Goal: Task Accomplishment & Management: Use online tool/utility

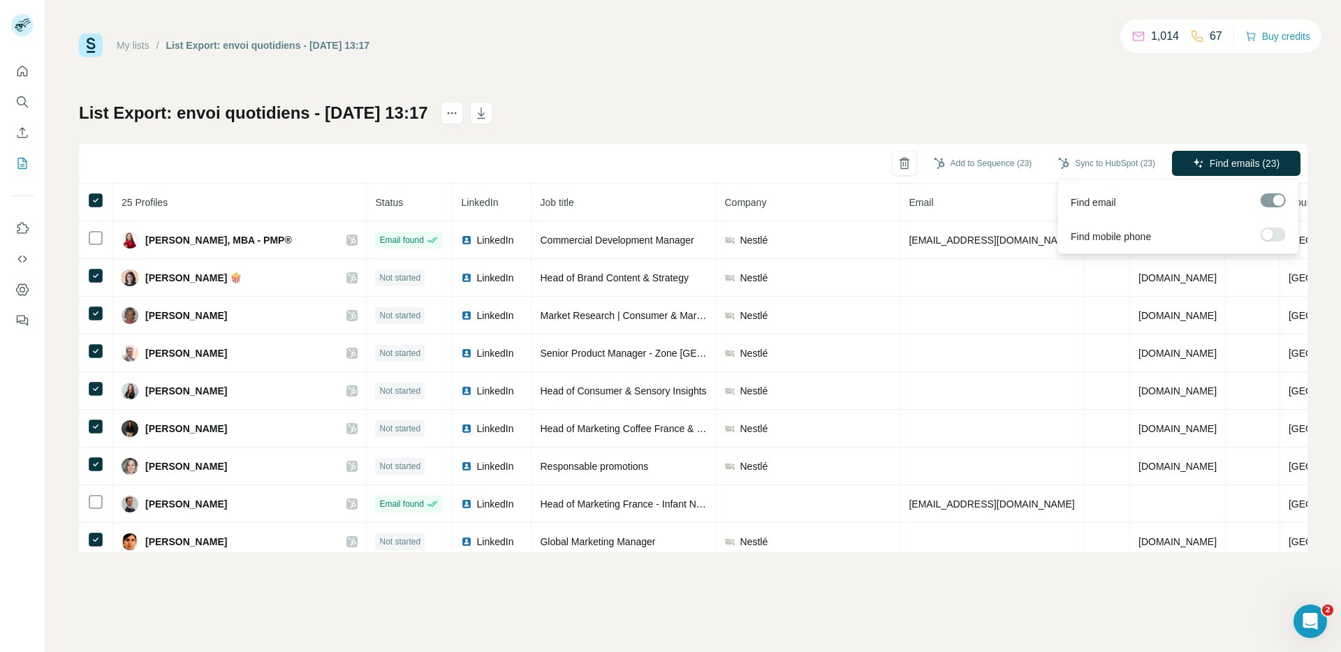
click at [1241, 176] on div "Find emails (23)" at bounding box center [1236, 165] width 129 height 28
click at [1251, 164] on span "Find emails (23)" at bounding box center [1245, 163] width 70 height 14
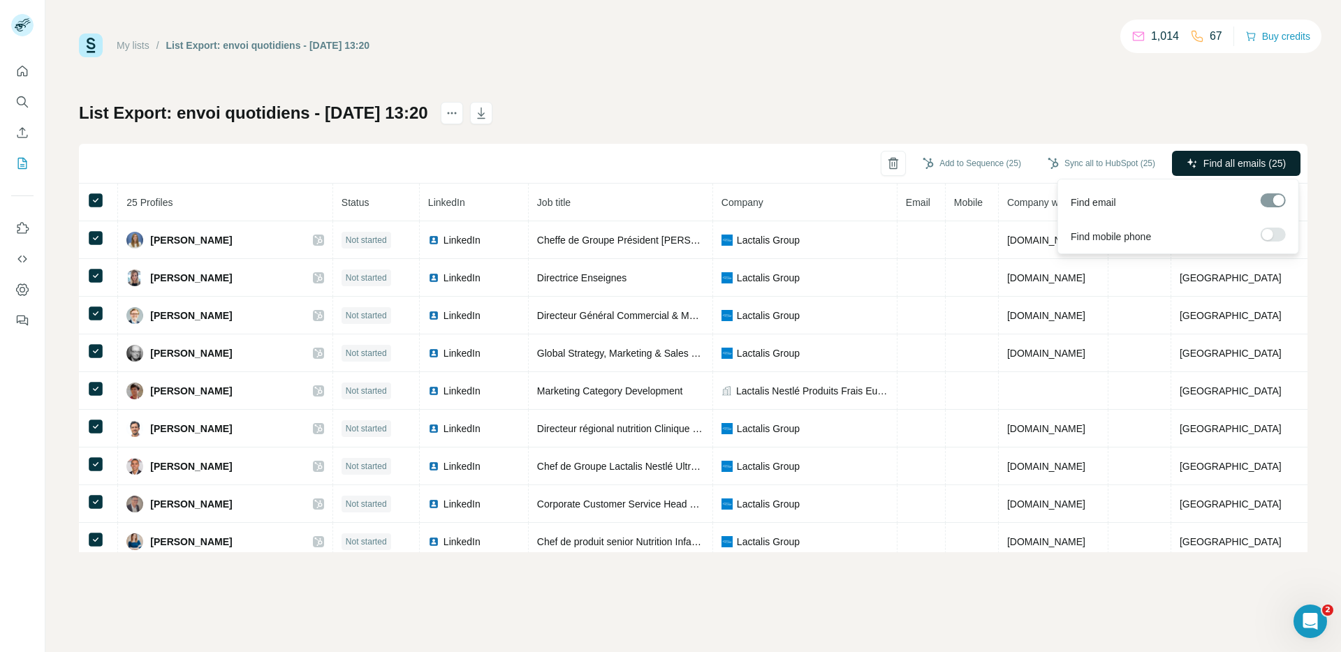
click at [1238, 173] on button "Find all emails (25)" at bounding box center [1236, 163] width 129 height 25
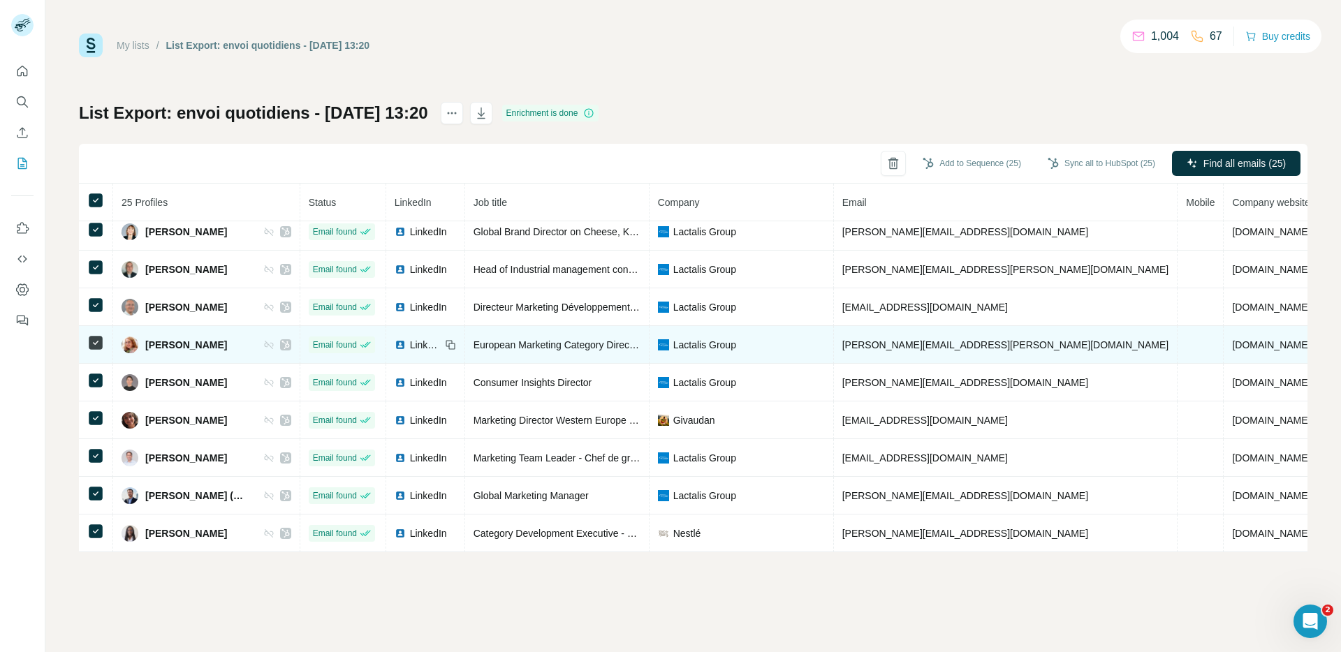
scroll to position [464, 0]
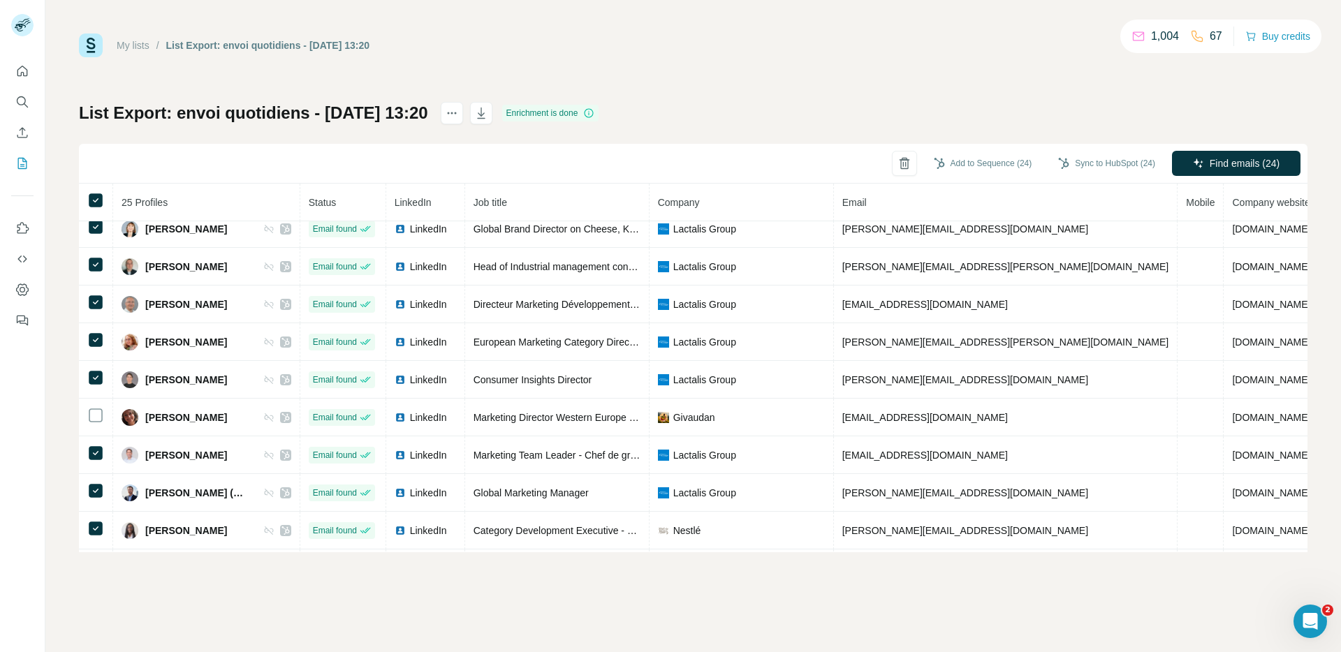
click at [710, 171] on div "Add to Sequence (24) Sync to HubSpot (24) Find emails (24)" at bounding box center [693, 164] width 1228 height 40
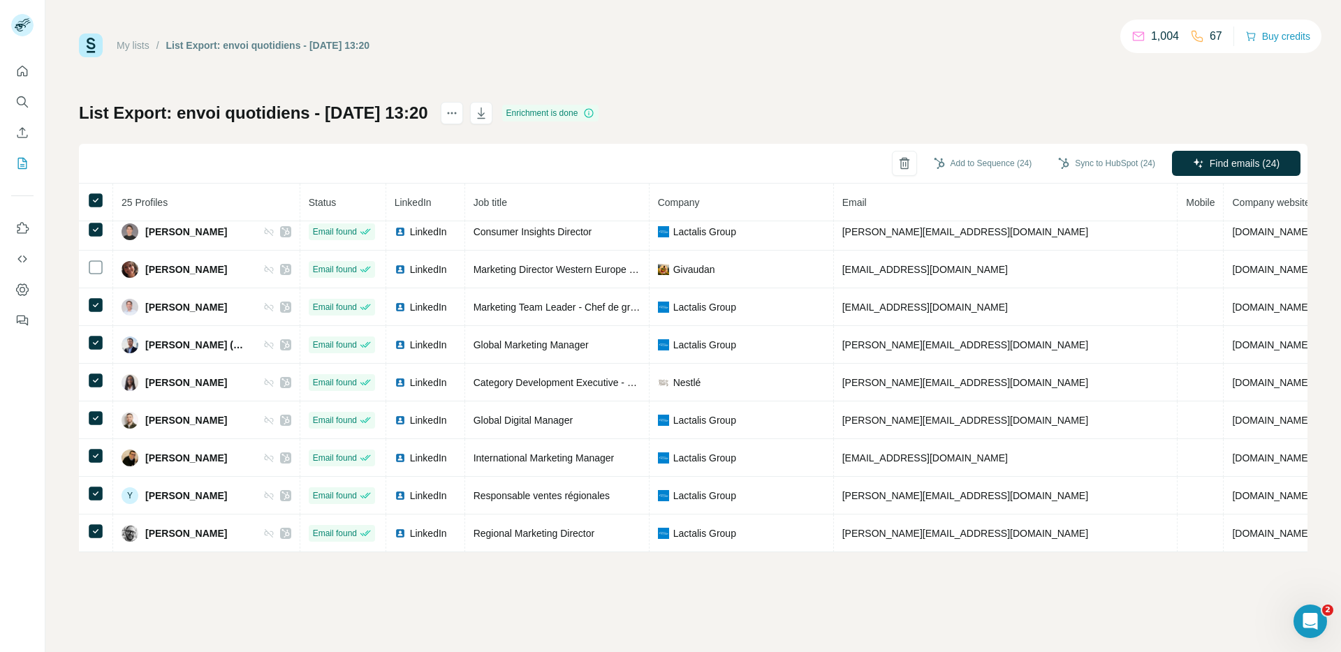
scroll to position [0, 0]
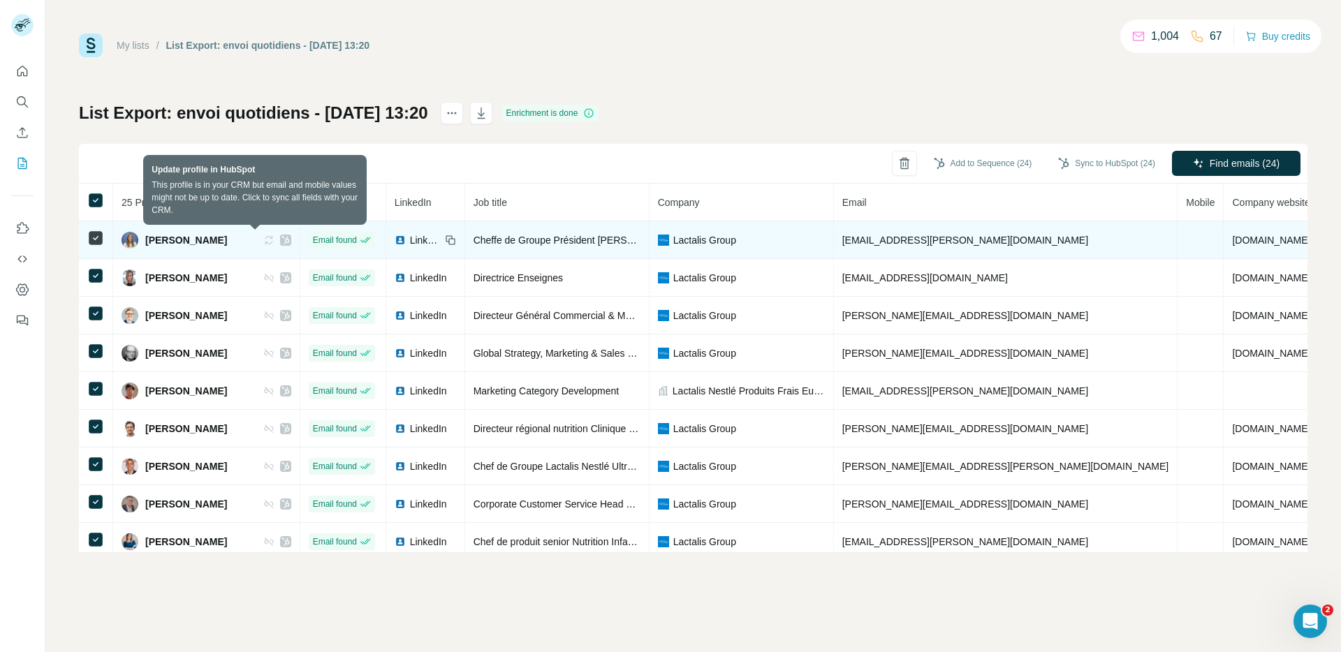
click at [263, 241] on icon at bounding box center [268, 240] width 11 height 11
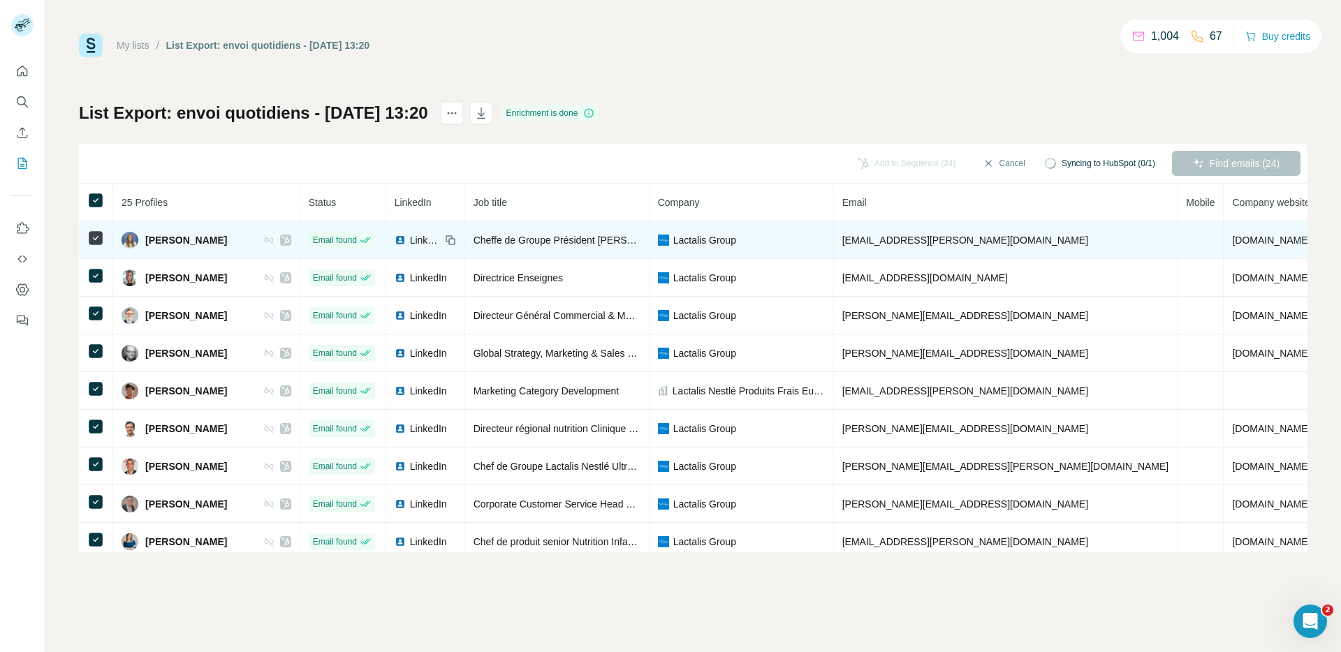
click at [263, 241] on icon at bounding box center [268, 240] width 11 height 11
click at [256, 242] on div "Adélaïde Villeneuve" at bounding box center [207, 240] width 170 height 17
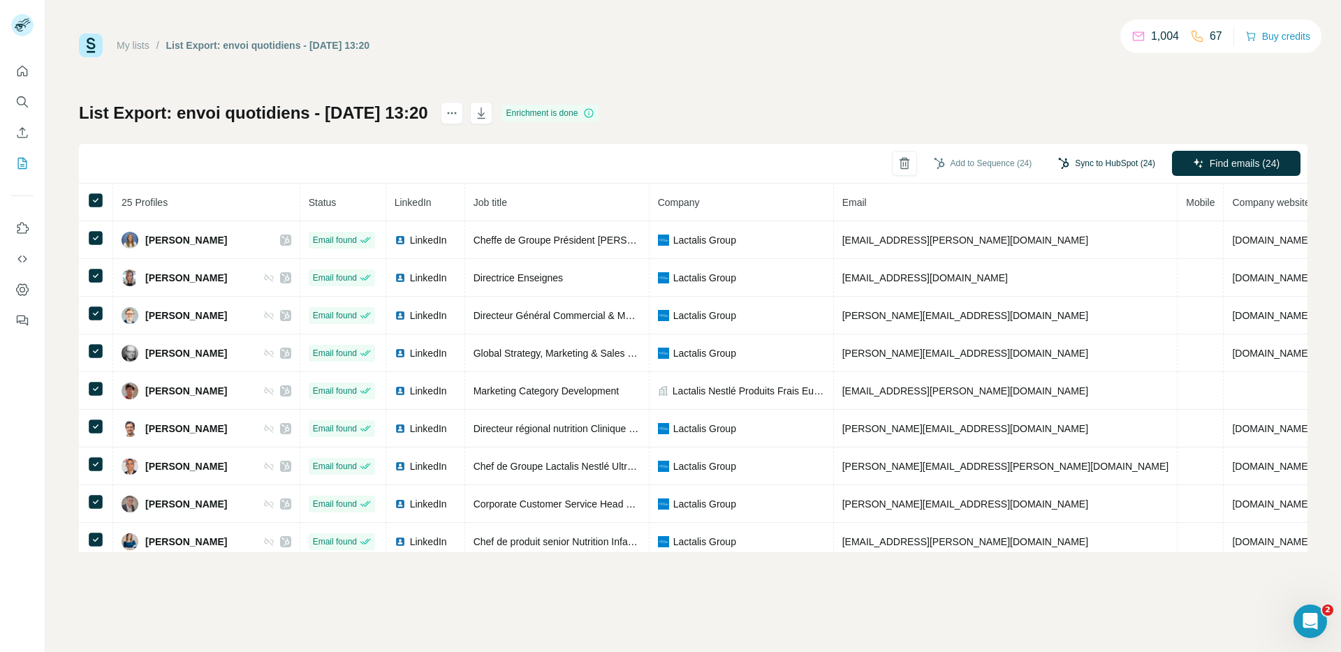
click at [1087, 157] on button "Sync to HubSpot (24)" at bounding box center [1106, 163] width 117 height 21
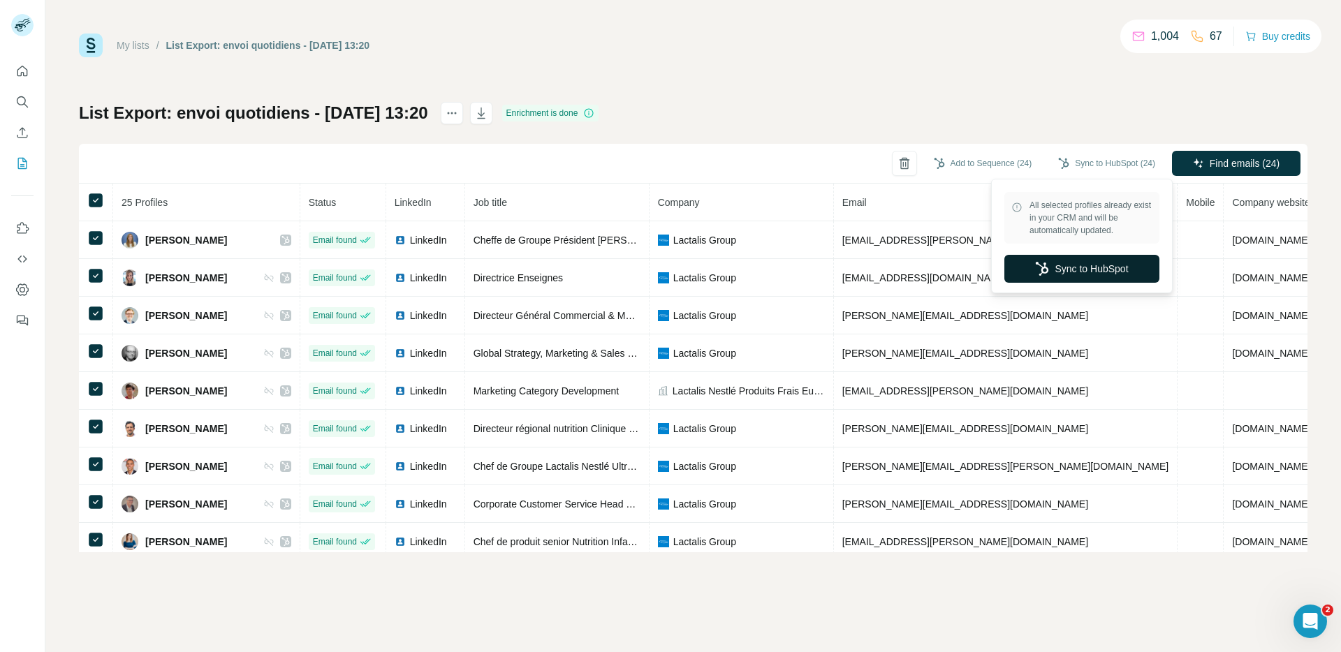
click at [1059, 265] on button "Sync to HubSpot" at bounding box center [1081, 269] width 155 height 28
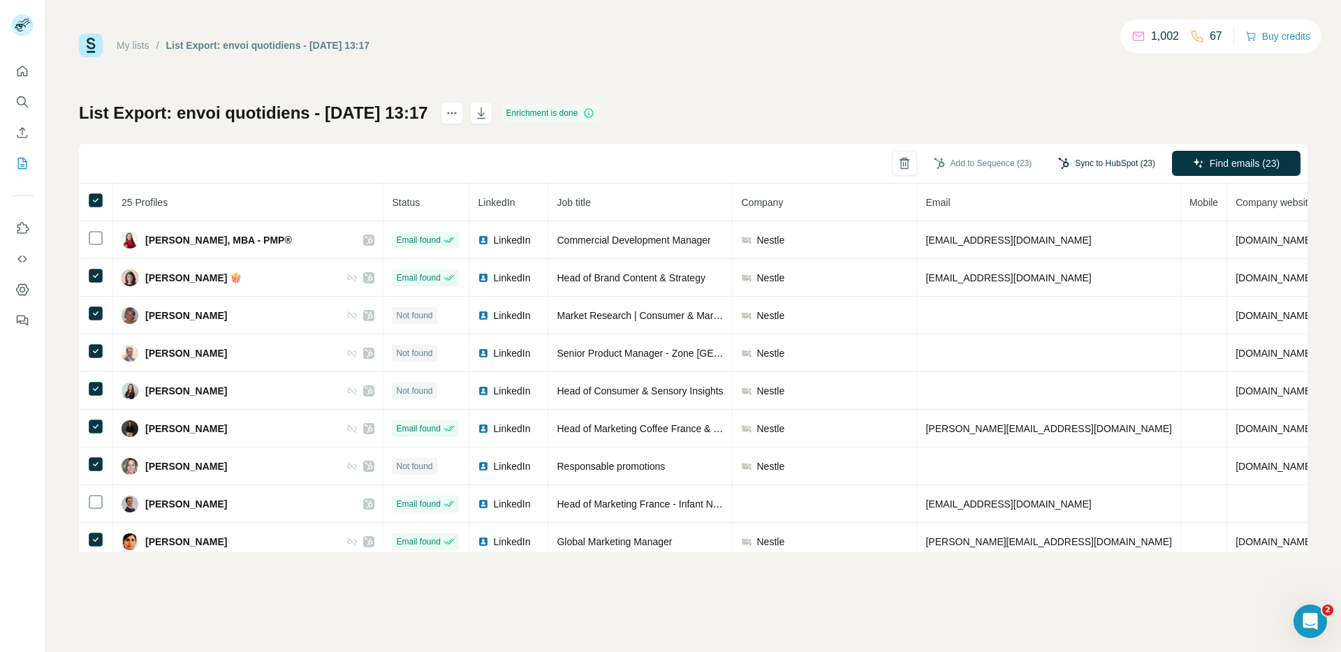
click at [1110, 161] on button "Sync to HubSpot (23)" at bounding box center [1106, 163] width 117 height 21
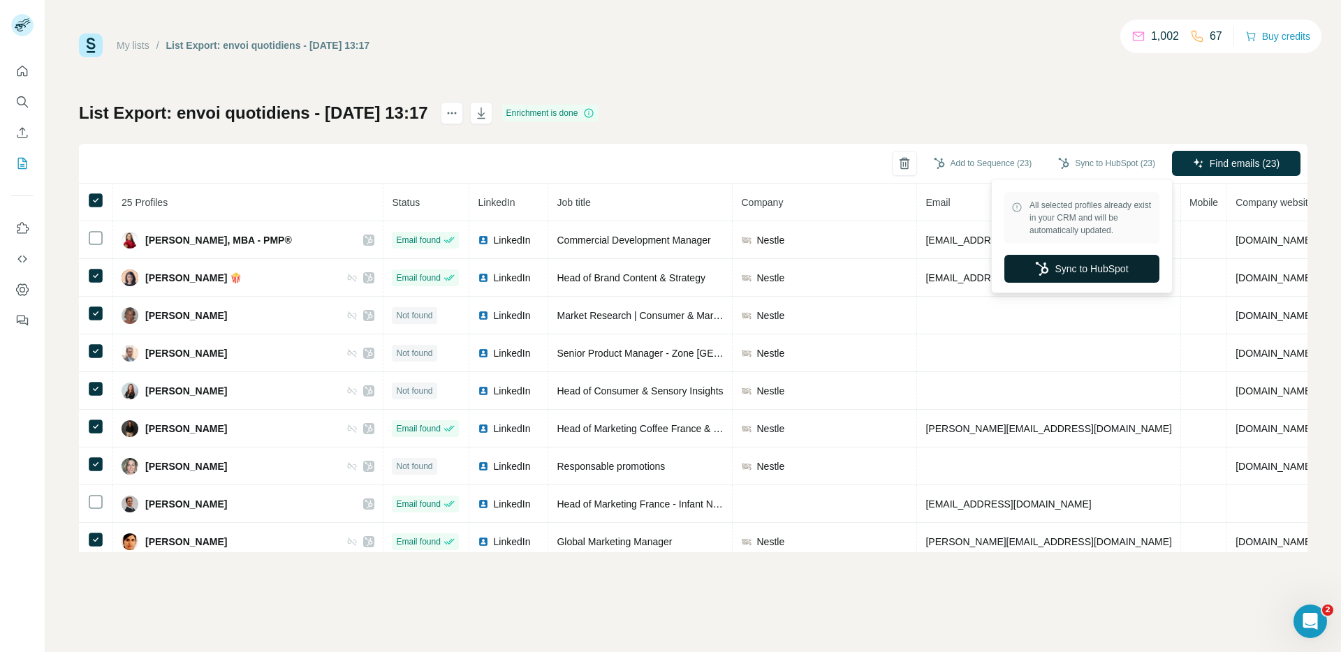
click at [1103, 271] on button "Sync to HubSpot" at bounding box center [1081, 269] width 155 height 28
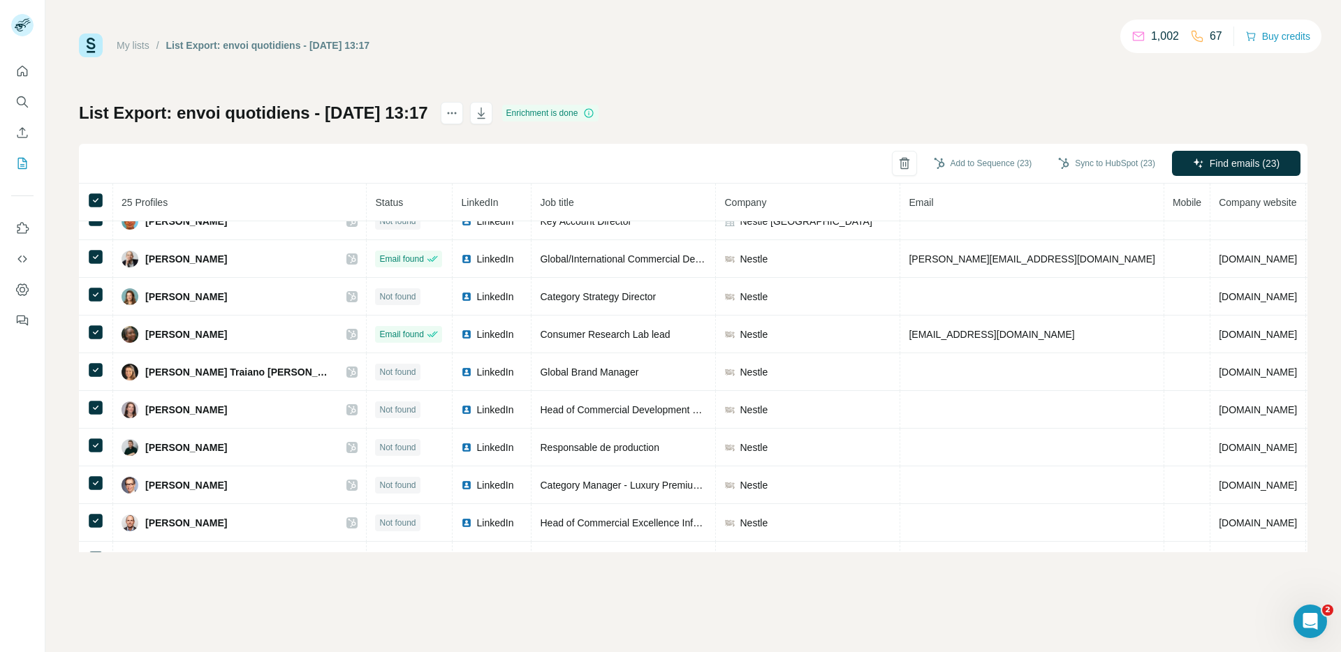
scroll to position [612, 0]
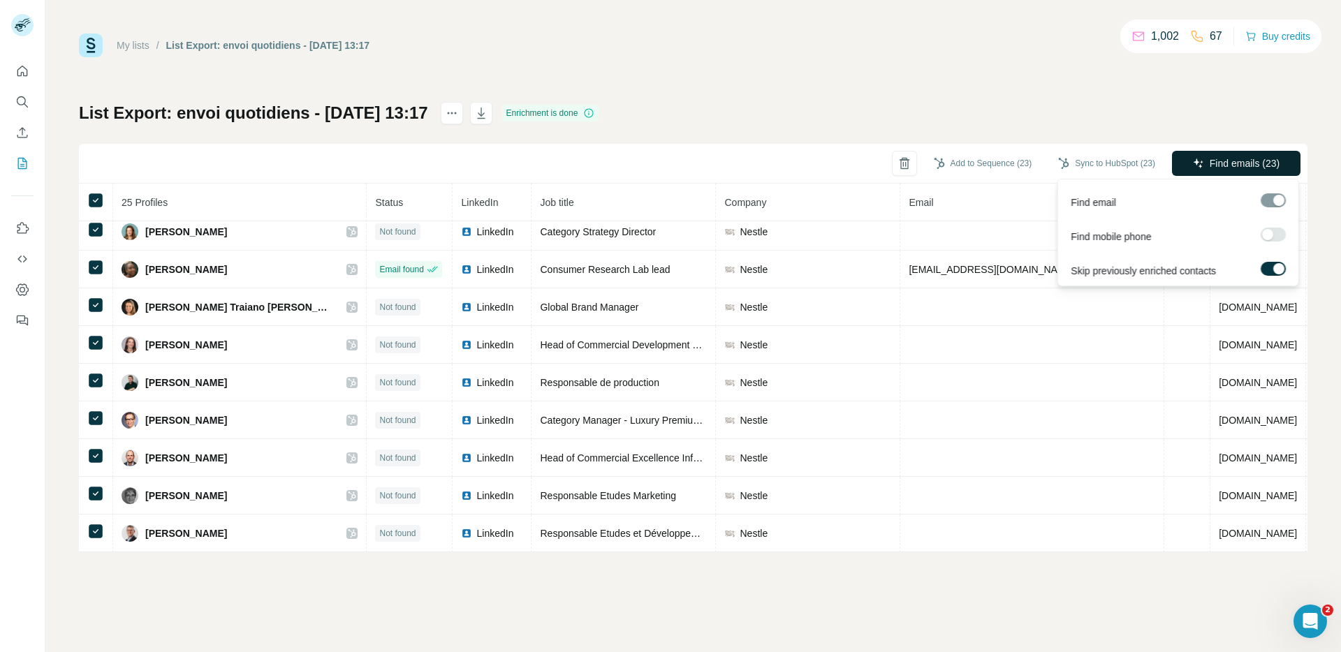
click at [1243, 168] on span "Find emails (23)" at bounding box center [1245, 163] width 70 height 14
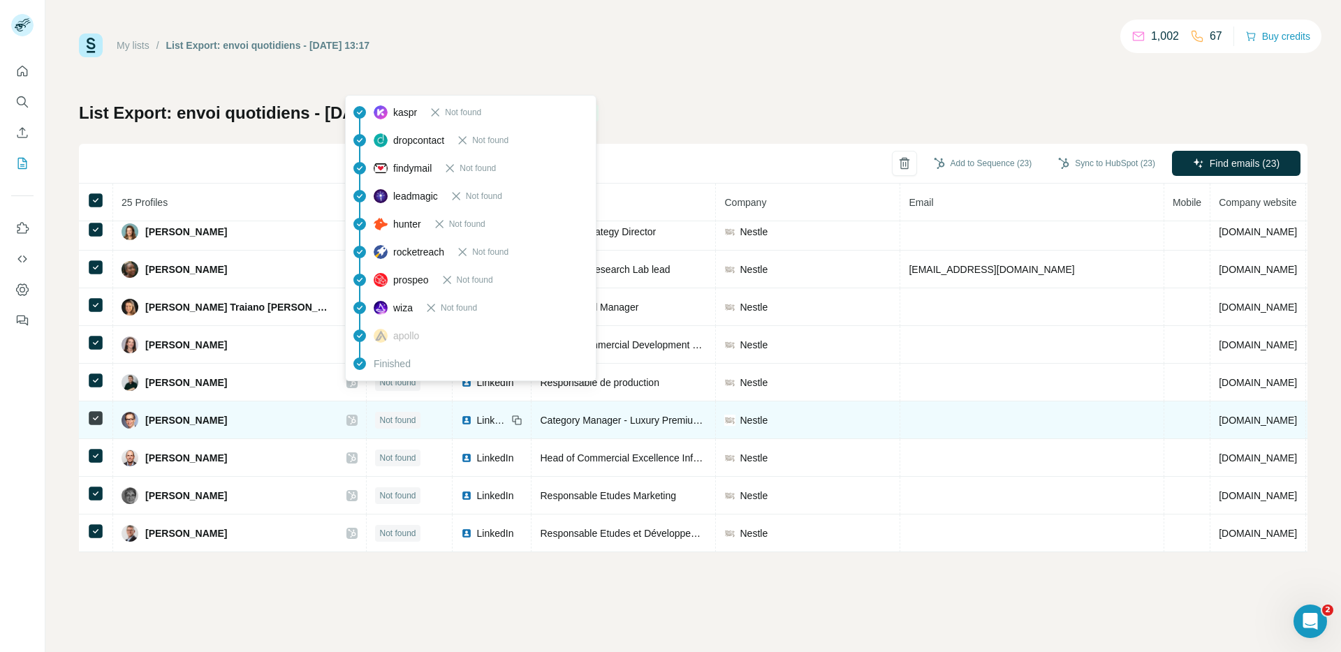
scroll to position [0, 0]
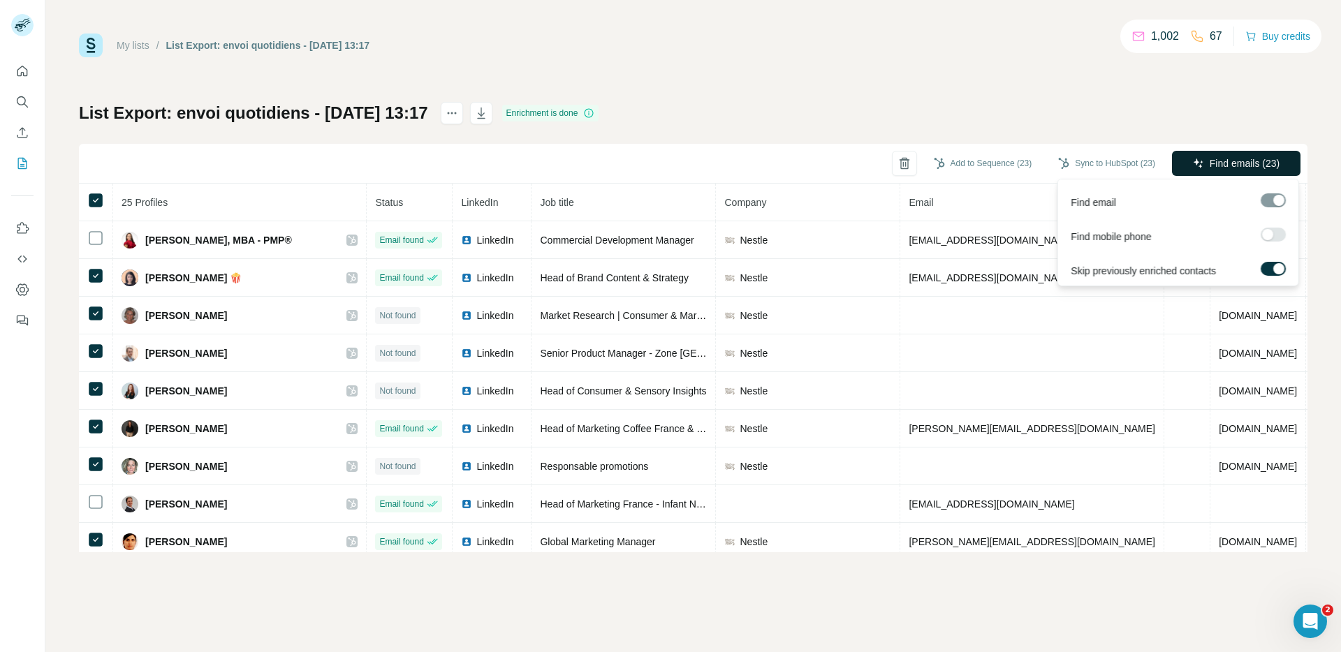
click at [1199, 165] on icon "button" at bounding box center [1198, 163] width 11 height 11
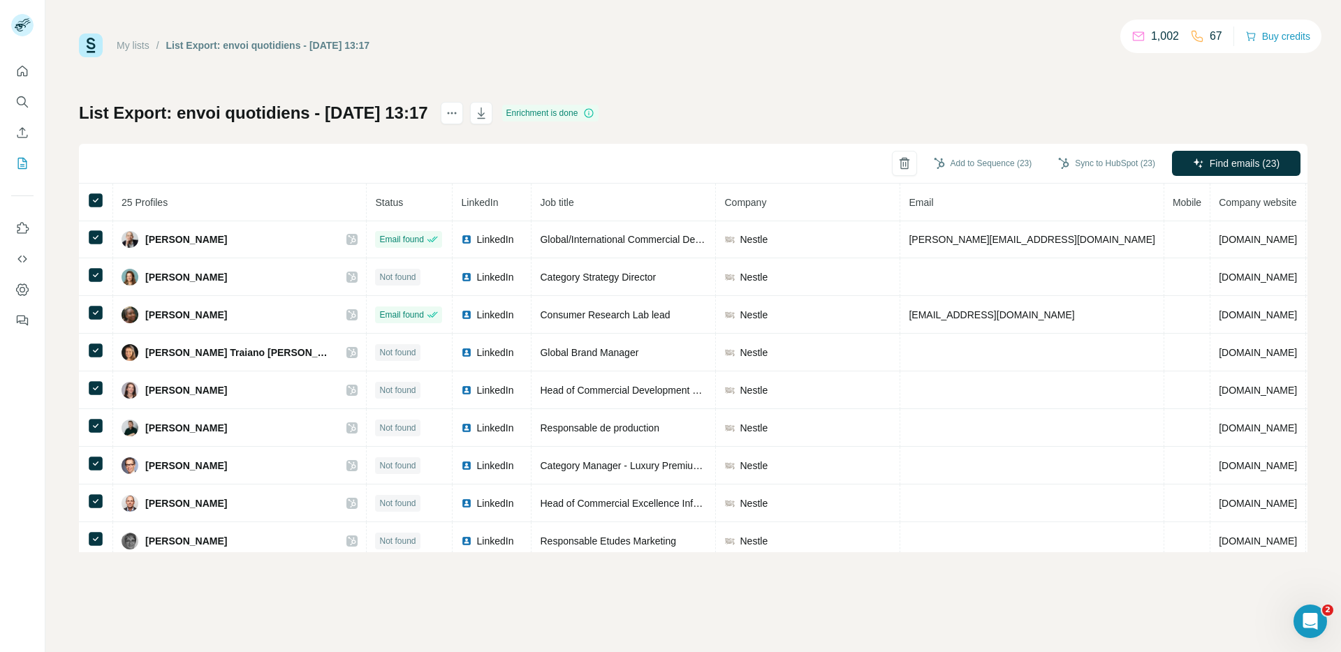
scroll to position [612, 0]
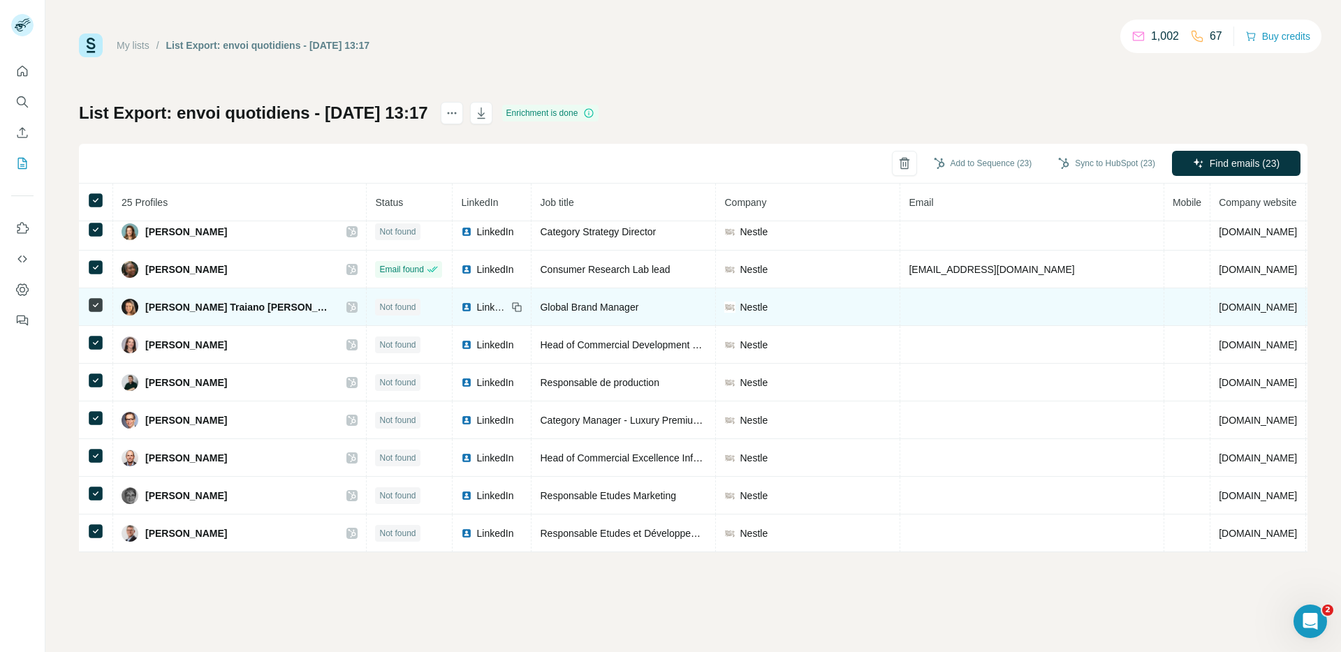
click at [240, 309] on span "Letícia Traiano Mundt" at bounding box center [238, 307] width 187 height 14
drag, startPoint x: 256, startPoint y: 308, endPoint x: 142, endPoint y: 307, distance: 114.5
click at [142, 307] on div "Letícia Traiano Mundt" at bounding box center [240, 307] width 236 height 17
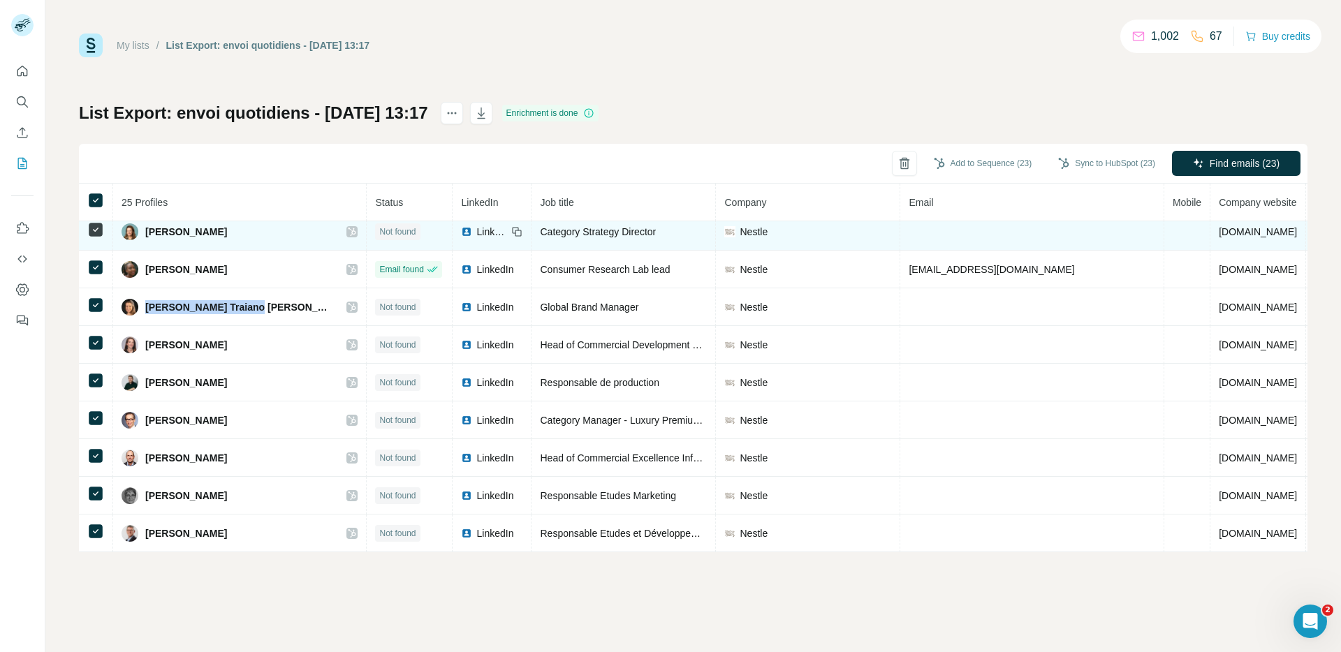
copy span "Letícia Traiano Mundt"
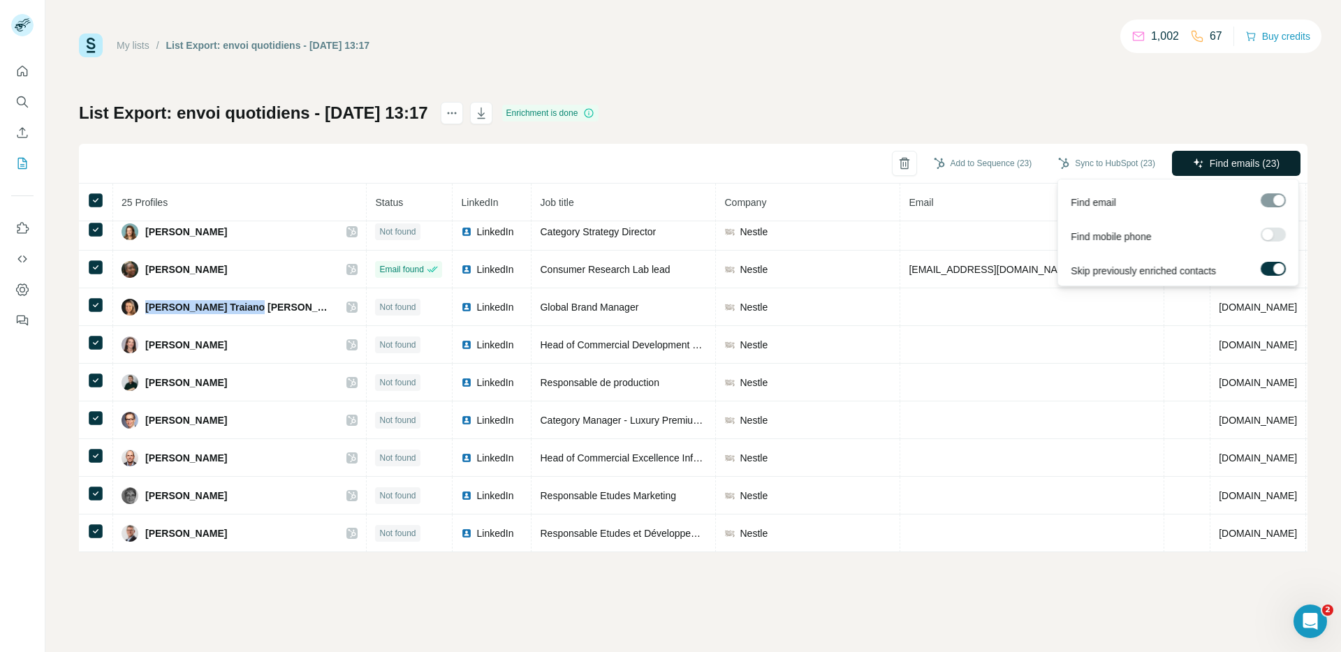
click at [1210, 160] on span "Find emails (23)" at bounding box center [1245, 163] width 70 height 14
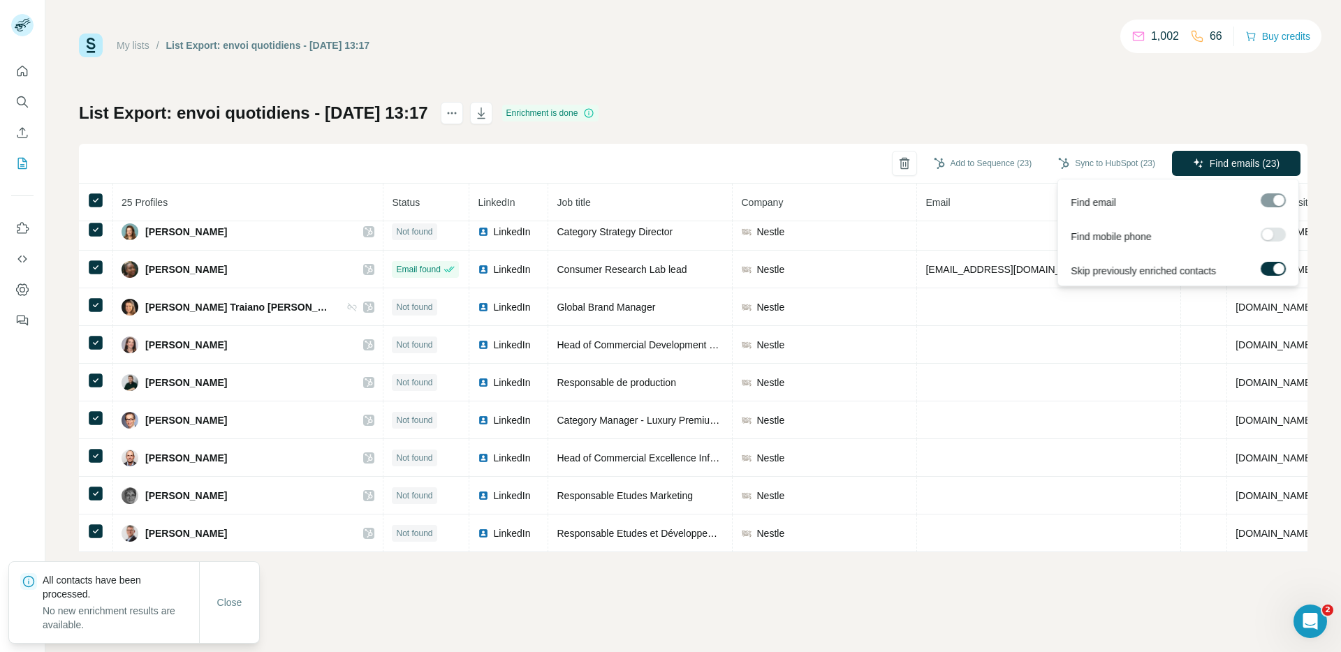
click at [1282, 196] on div at bounding box center [1273, 200] width 25 height 14
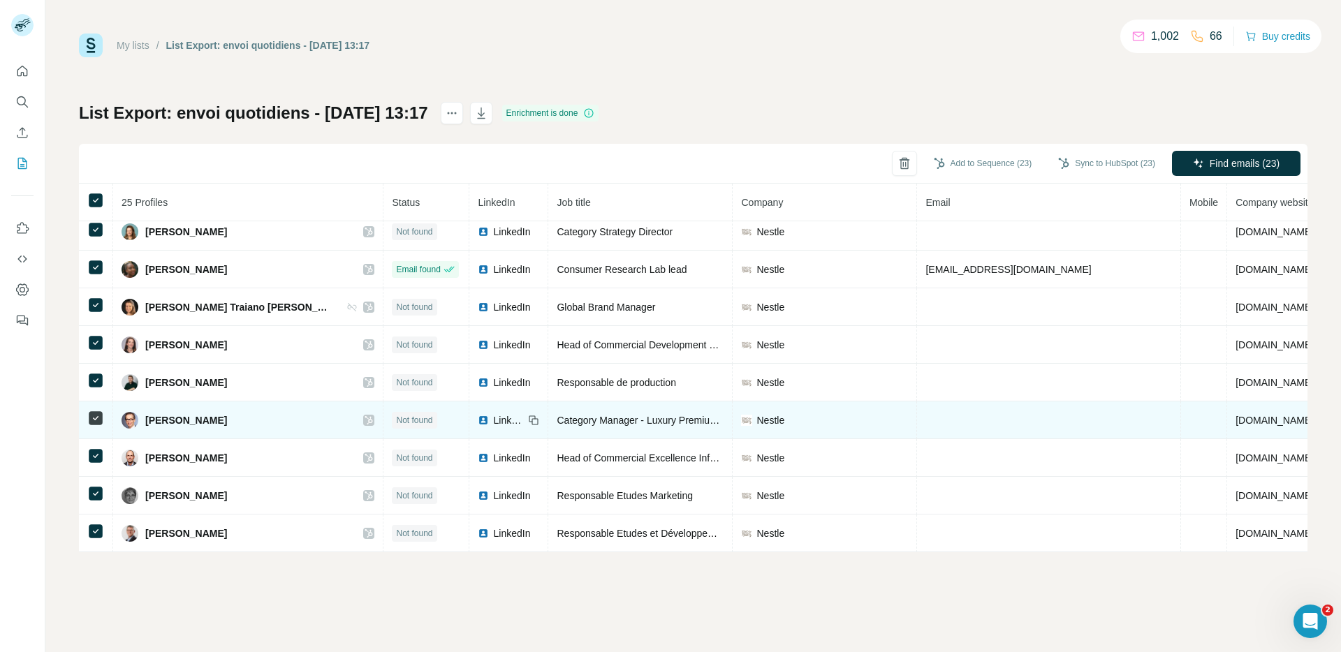
scroll to position [0, 0]
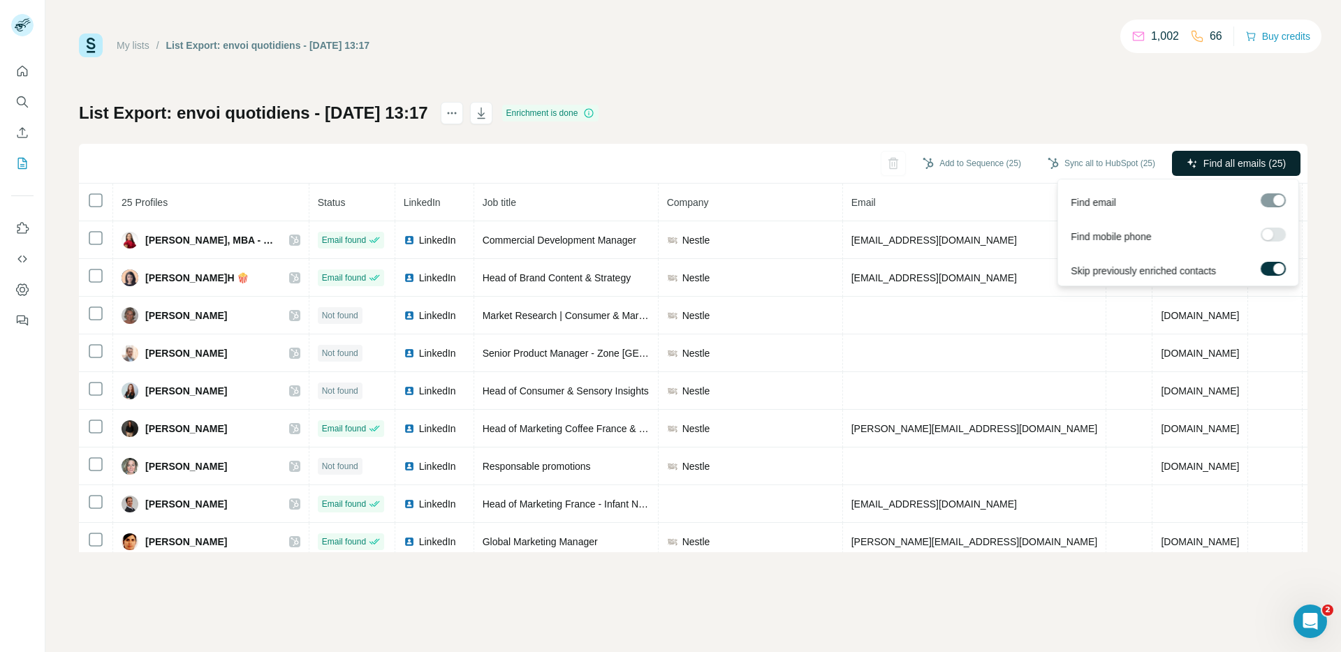
click at [1209, 157] on span "Find all emails (25)" at bounding box center [1244, 163] width 82 height 14
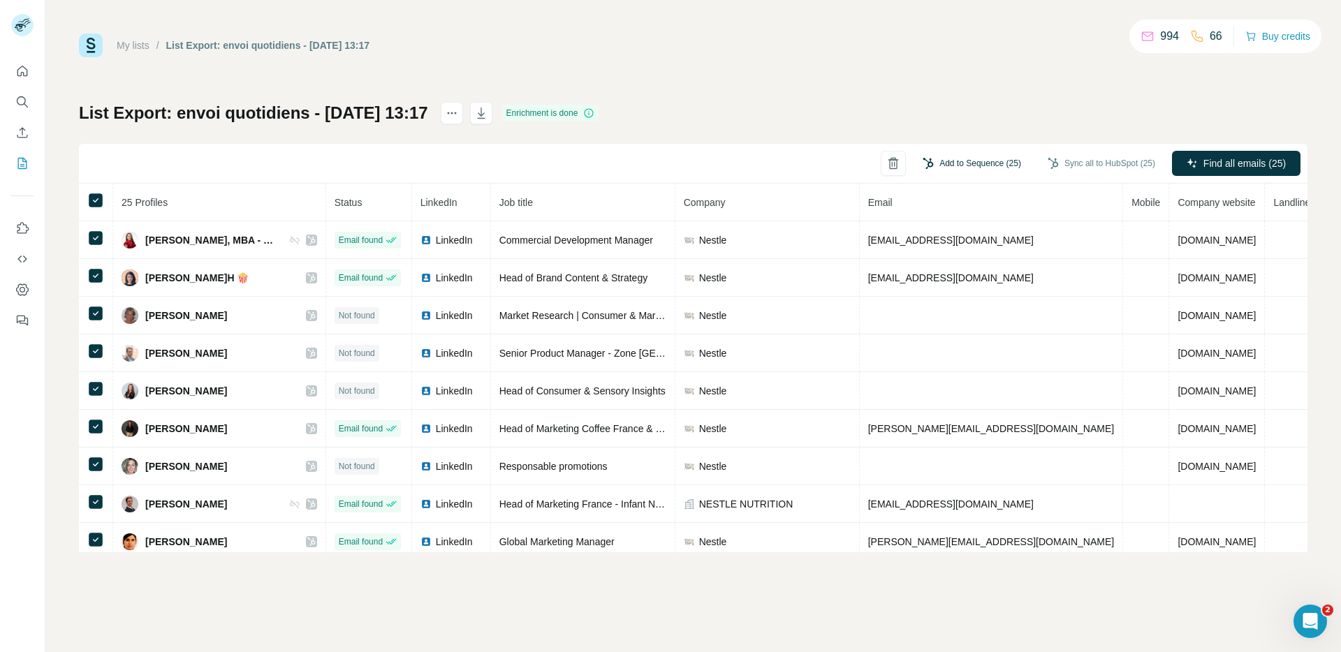
click at [950, 160] on button "Add to Sequence (25)" at bounding box center [972, 163] width 118 height 21
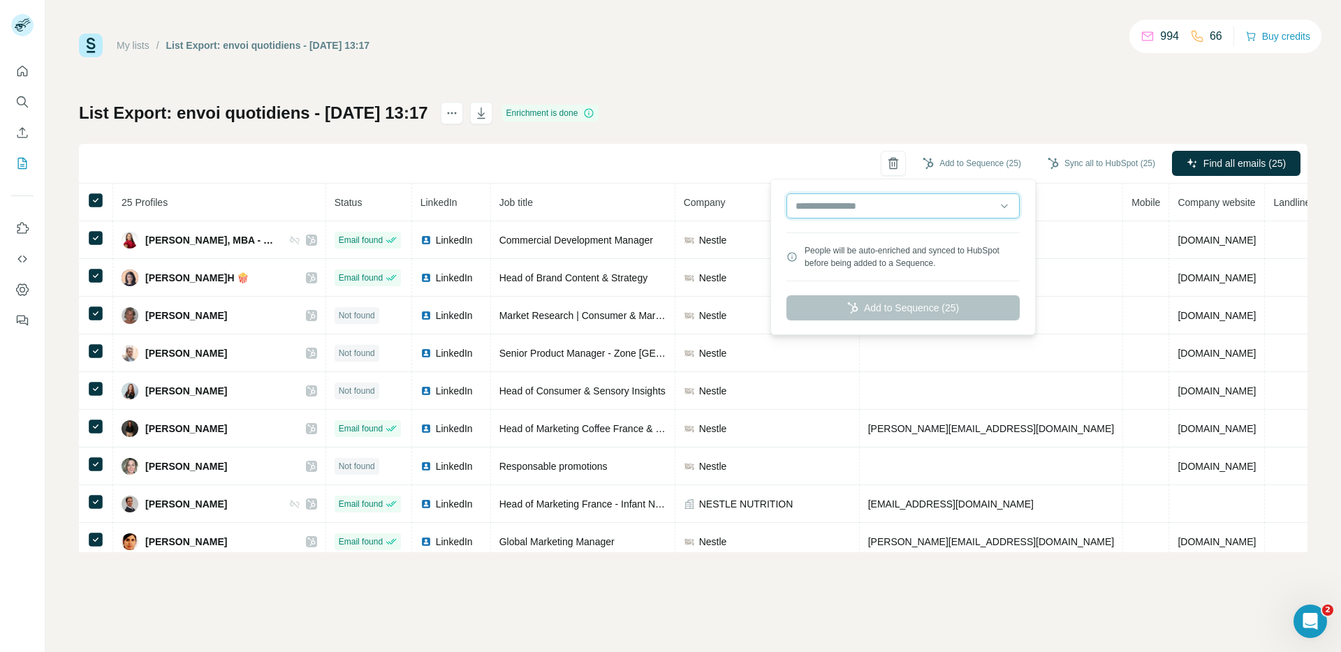
click at [885, 214] on input "text" at bounding box center [902, 205] width 233 height 25
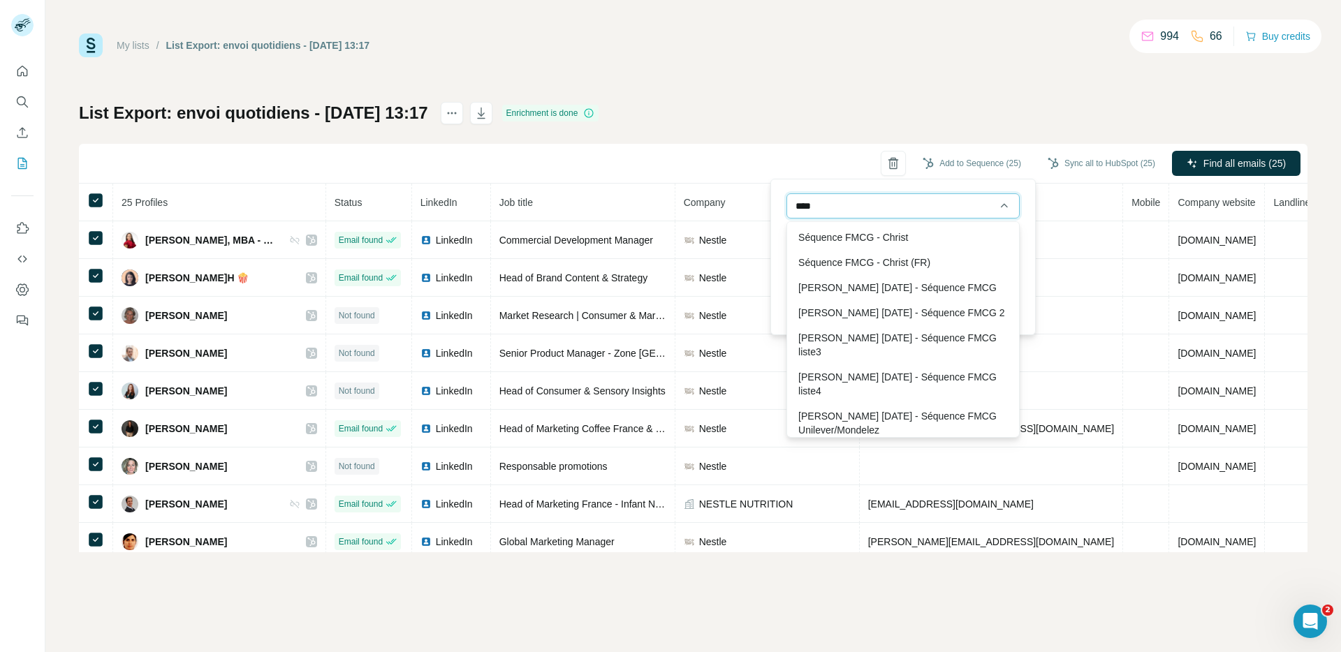
click at [882, 208] on input "****" at bounding box center [902, 205] width 233 height 25
click at [902, 264] on div "Séquence FMCG - Christ (FR)" at bounding box center [903, 262] width 226 height 25
type input "**********"
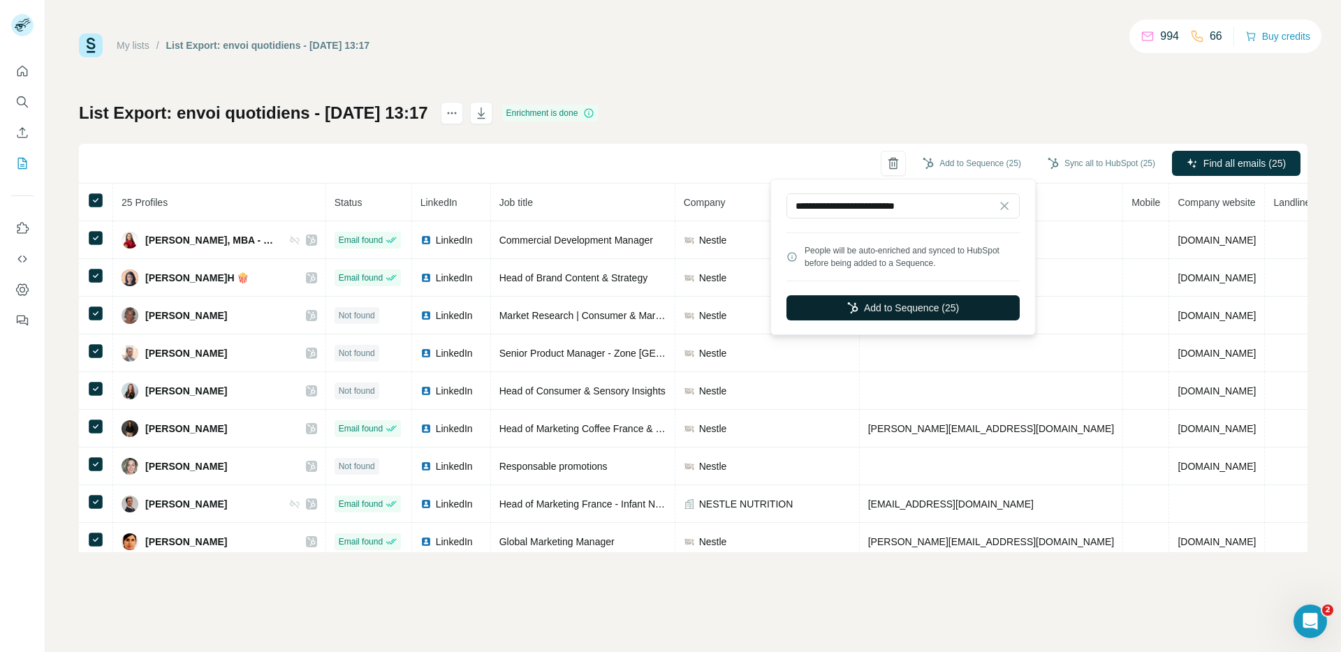
click at [913, 308] on button "Add to Sequence (25)" at bounding box center [902, 307] width 233 height 25
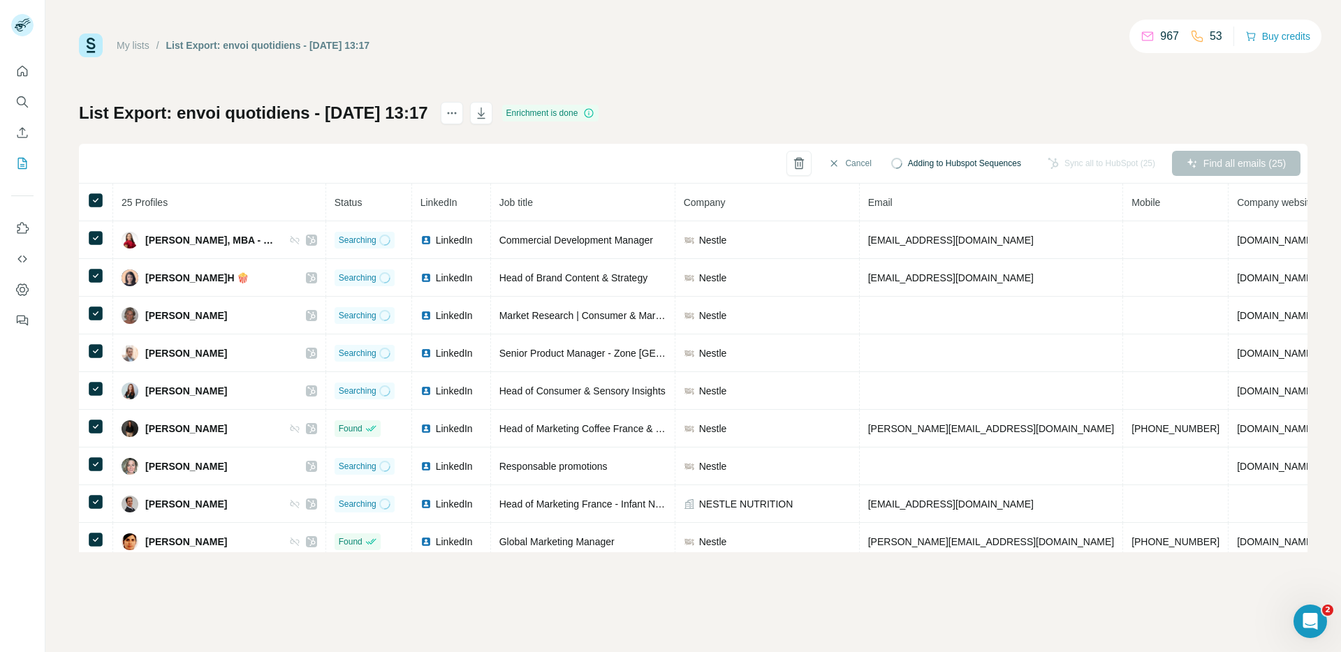
click at [269, 592] on div "My lists / List Export: envoi quotidiens - 07/10/2025 13:17 967 53 Buy credits …" at bounding box center [692, 326] width 1295 height 652
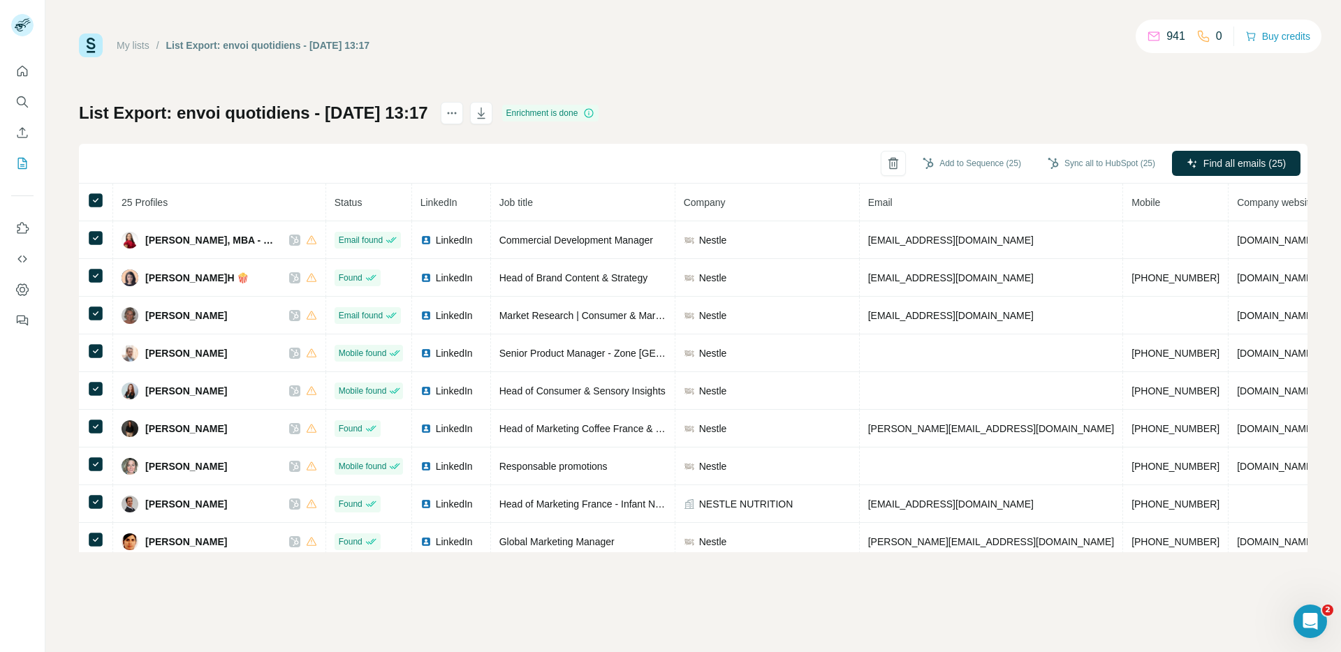
click at [657, 39] on div "My lists / List Export: envoi quotidiens - 07/10/2025 13:17 941 0 Buy credits" at bounding box center [693, 46] width 1228 height 24
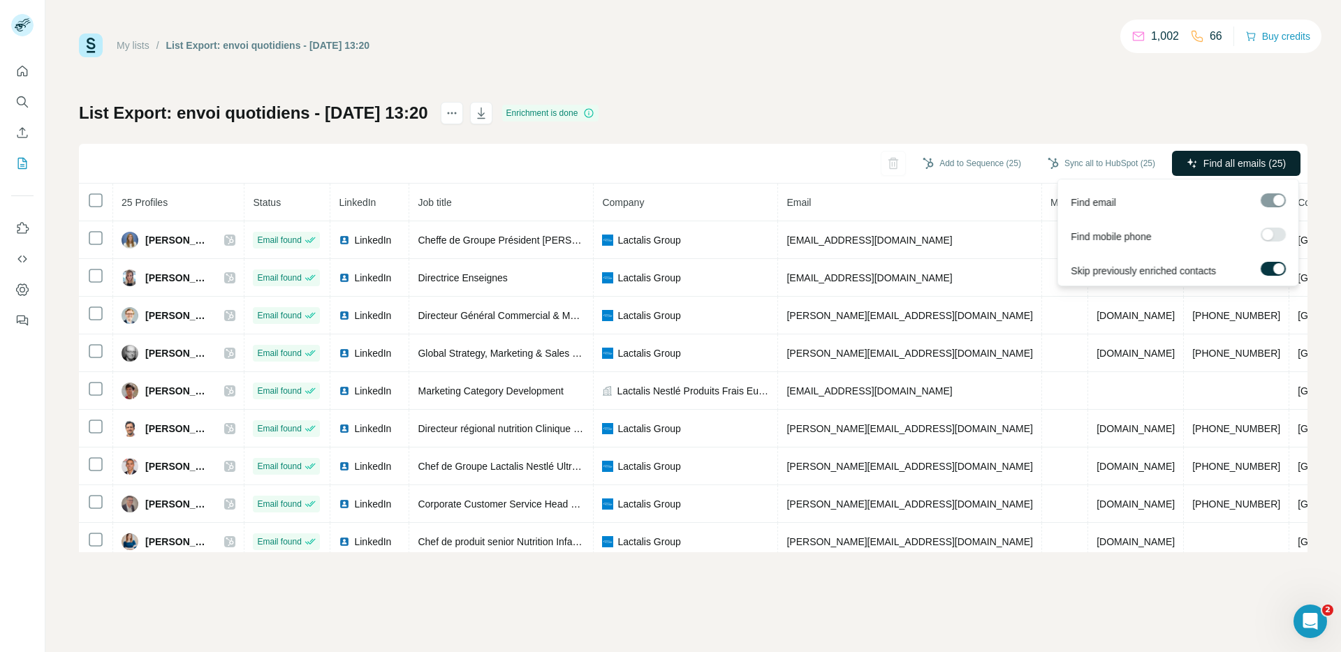
click at [1199, 161] on button "Find all emails (25)" at bounding box center [1236, 163] width 129 height 25
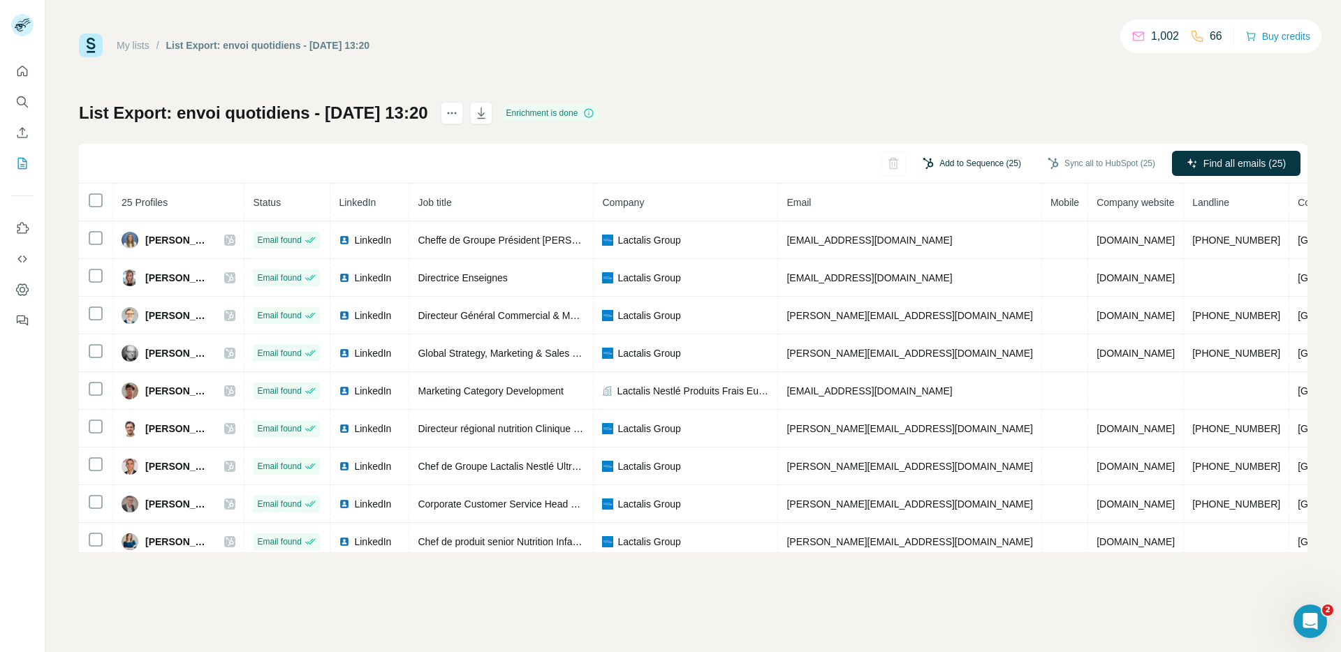
click at [992, 166] on button "Add to Sequence (25)" at bounding box center [972, 163] width 118 height 21
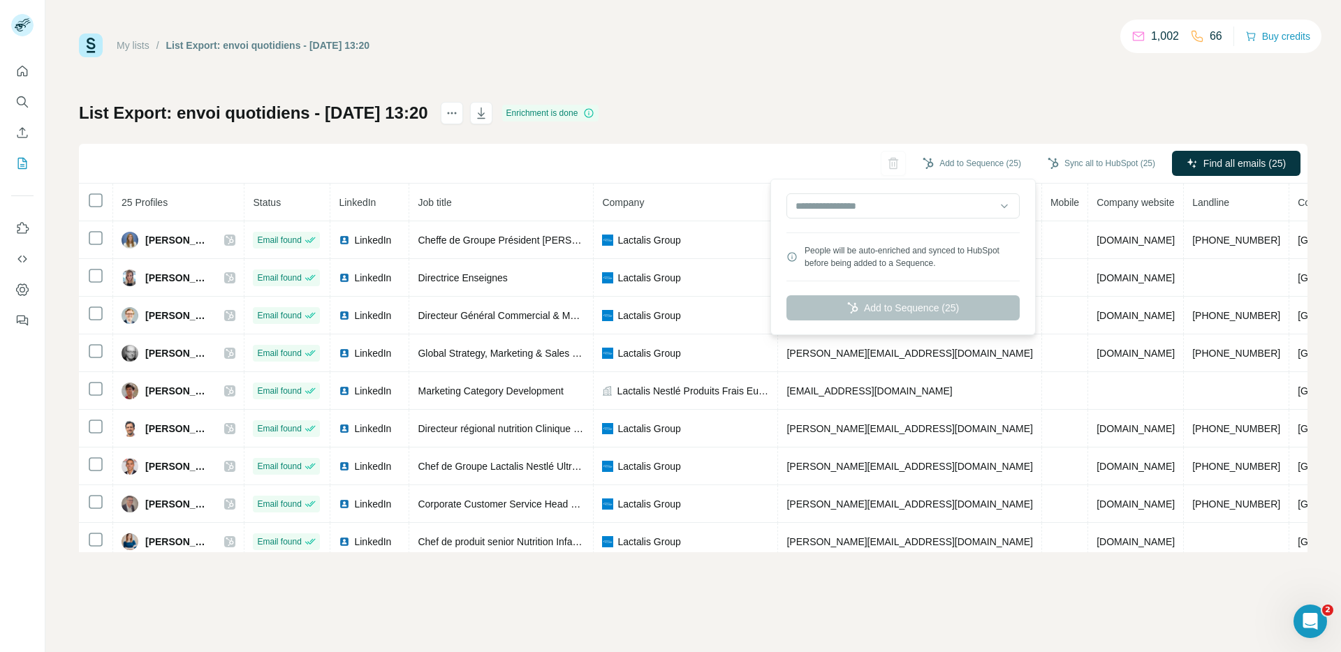
click at [892, 299] on div "People will be auto-enriched and synced to HubSpot before being added to a Sequ…" at bounding box center [903, 256] width 258 height 149
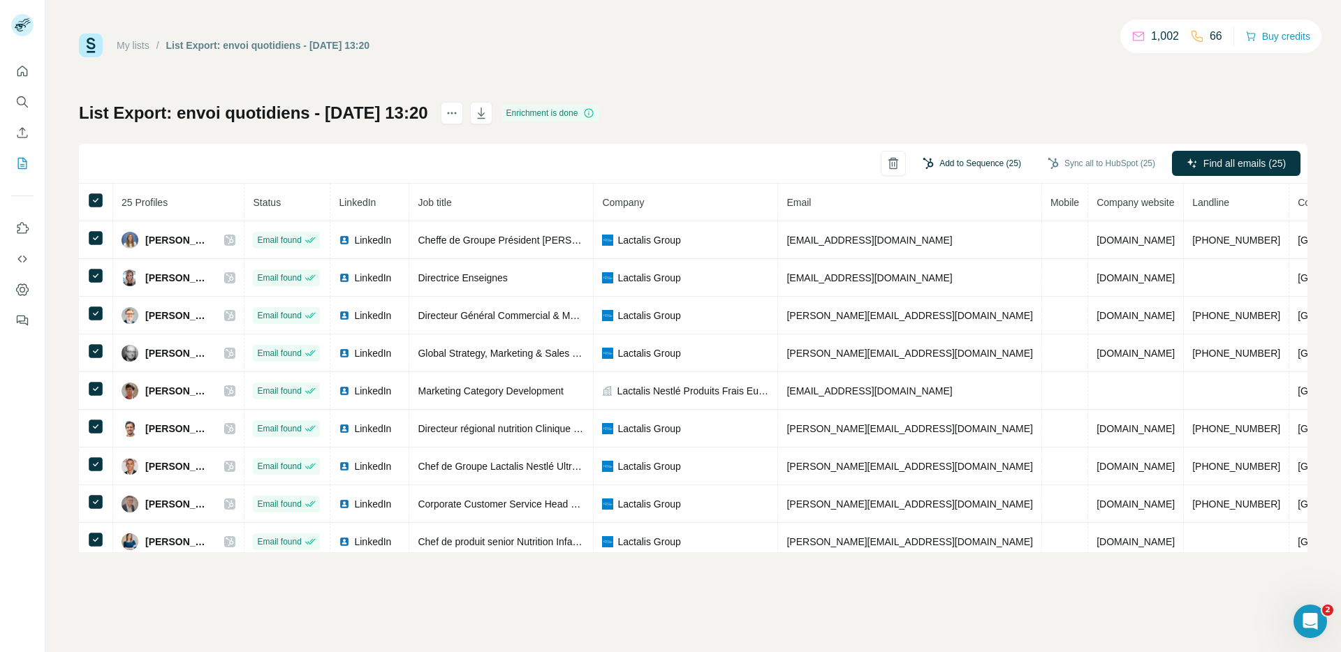
click at [969, 161] on button "Add to Sequence (25)" at bounding box center [972, 163] width 118 height 21
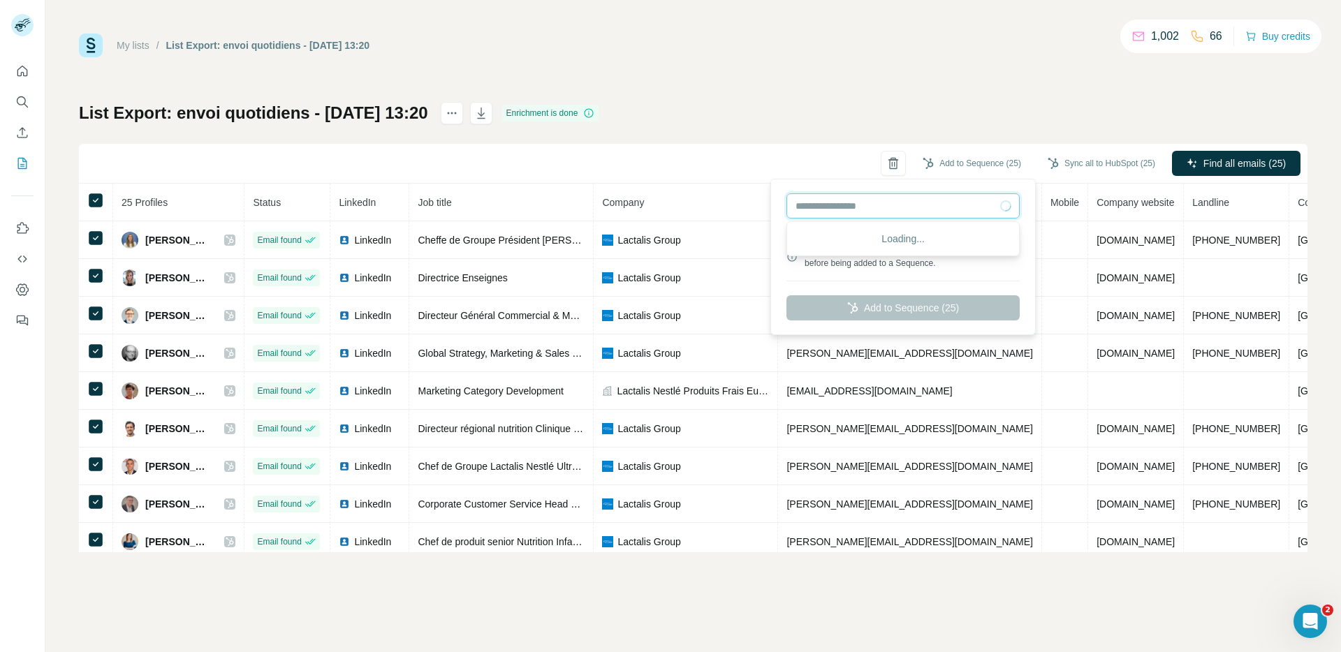
click at [887, 215] on input "text" at bounding box center [902, 205] width 233 height 25
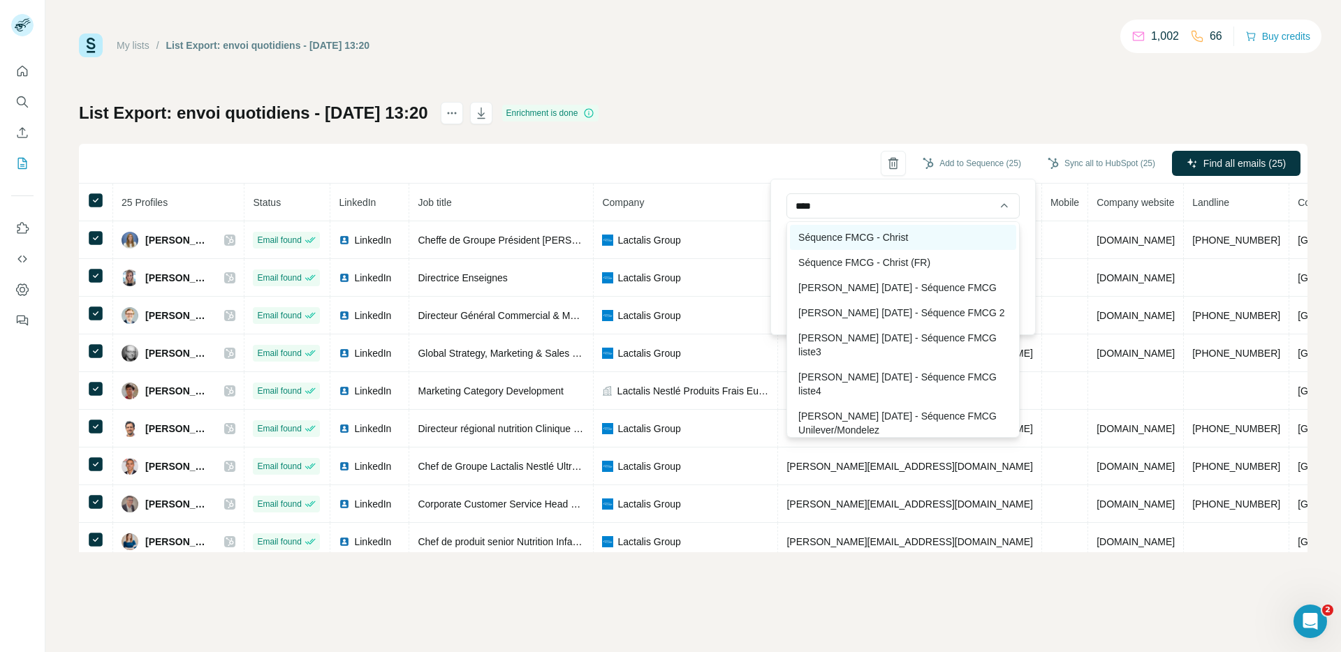
click at [871, 234] on div "Séquence FMCG - Christ" at bounding box center [903, 237] width 226 height 25
type input "**********"
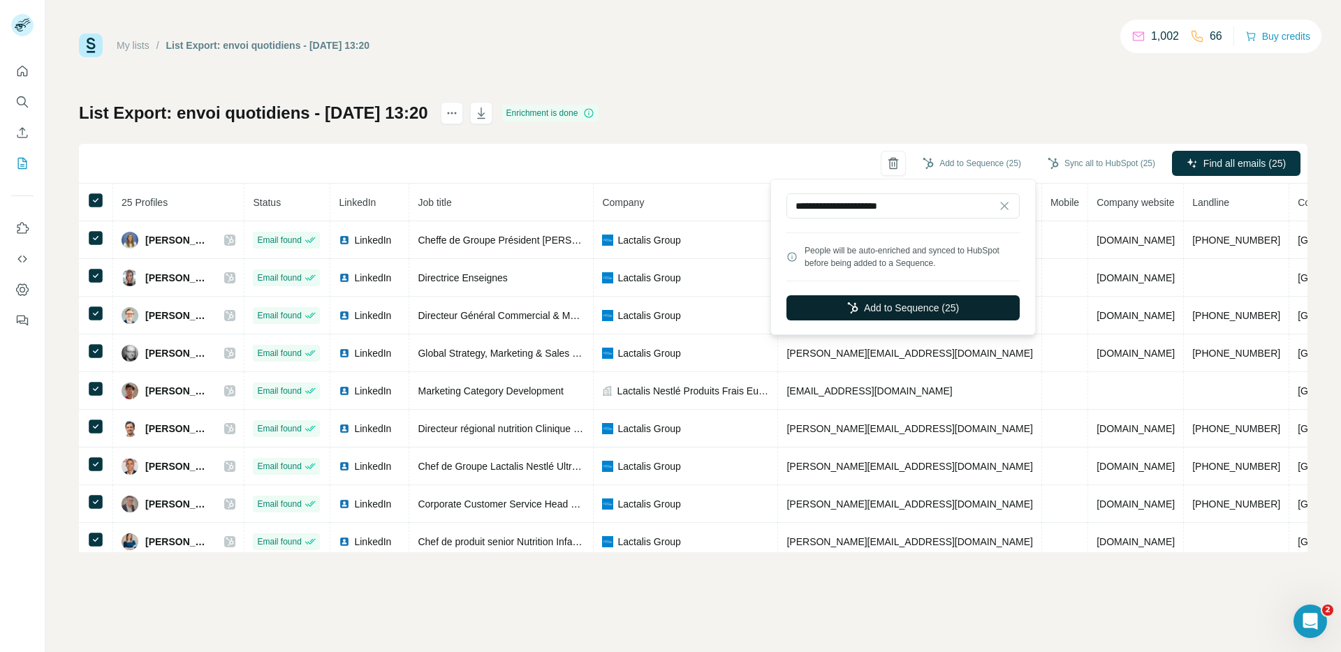
click at [927, 310] on button "Add to Sequence (25)" at bounding box center [902, 307] width 233 height 25
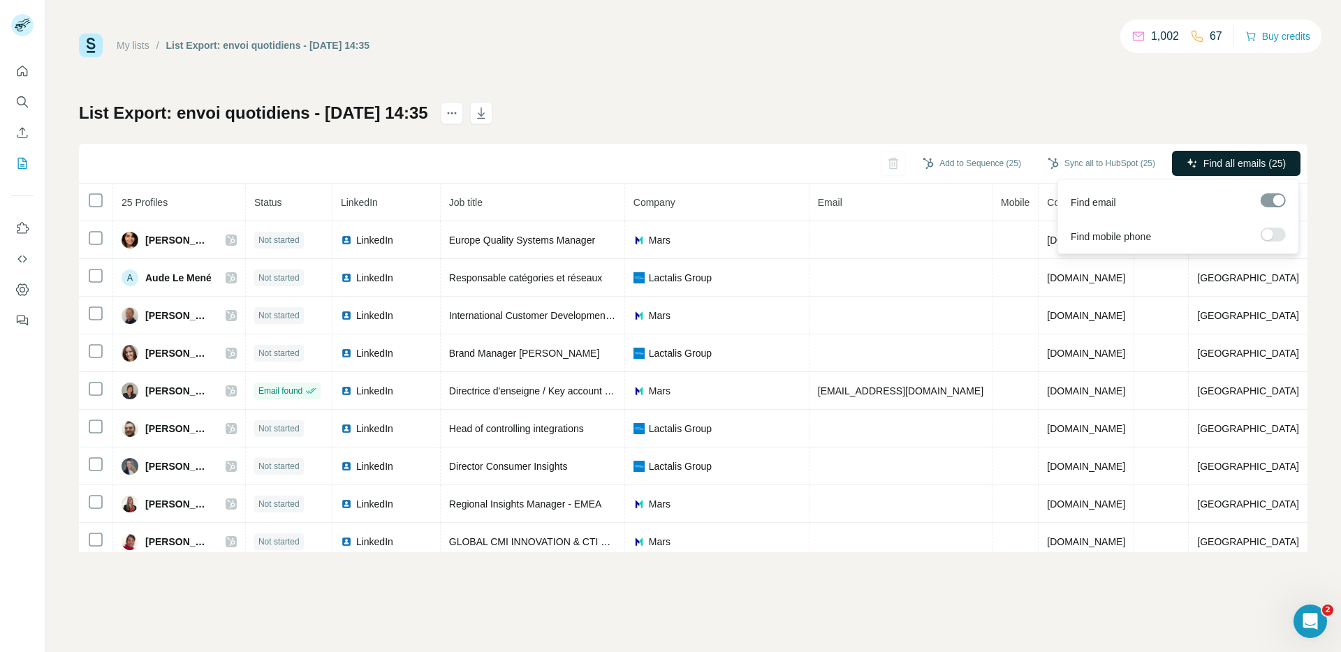
click at [1215, 160] on span "Find all emails (25)" at bounding box center [1244, 163] width 82 height 14
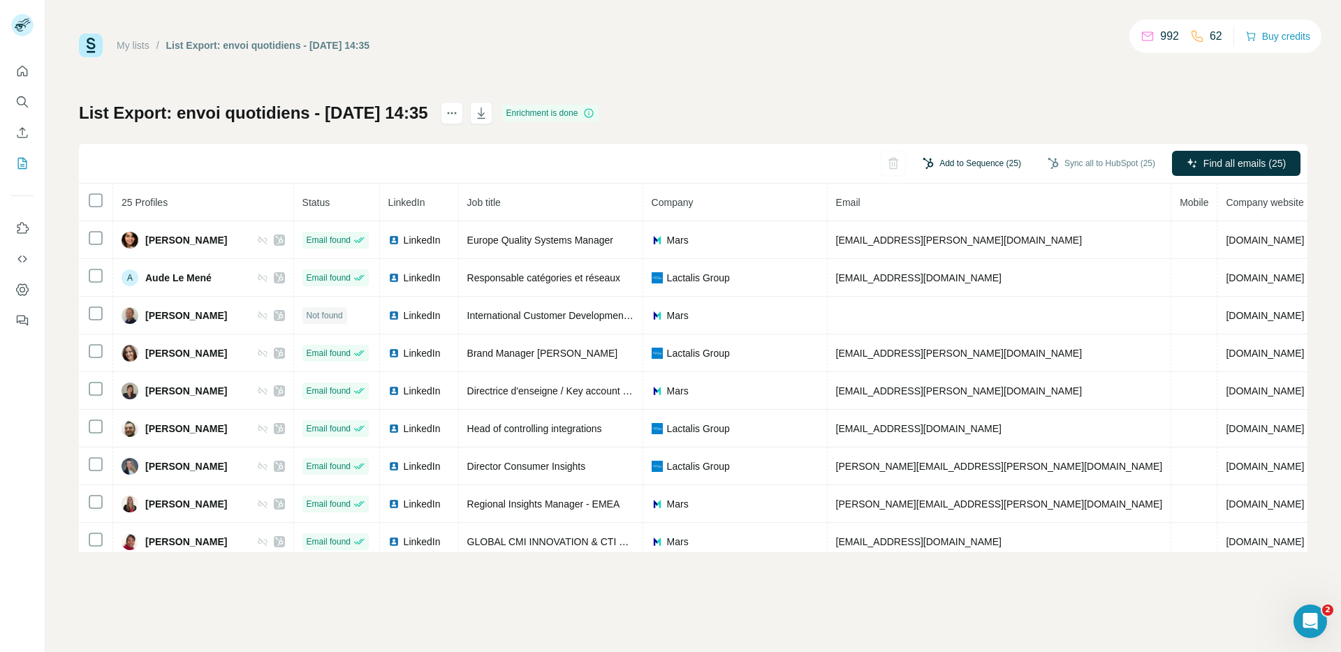
click at [978, 168] on button "Add to Sequence (25)" at bounding box center [972, 163] width 118 height 21
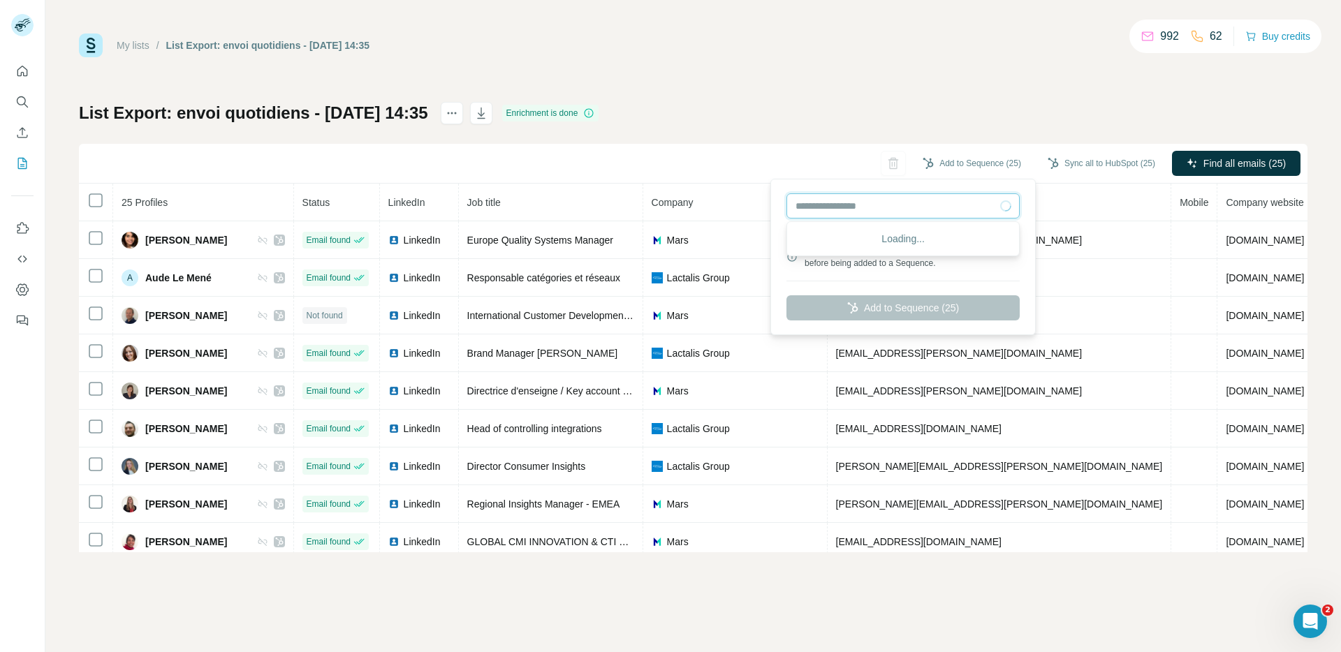
click at [913, 205] on input "text" at bounding box center [902, 205] width 233 height 25
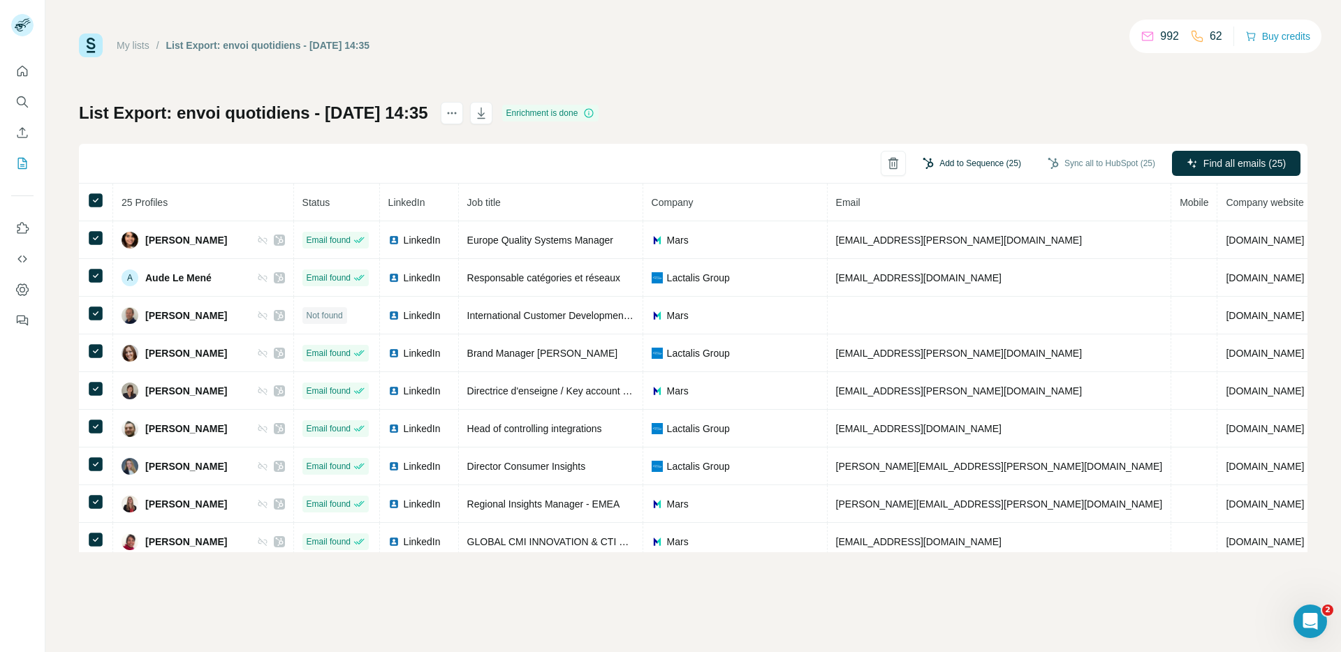
click at [996, 171] on button "Add to Sequence (25)" at bounding box center [972, 163] width 118 height 21
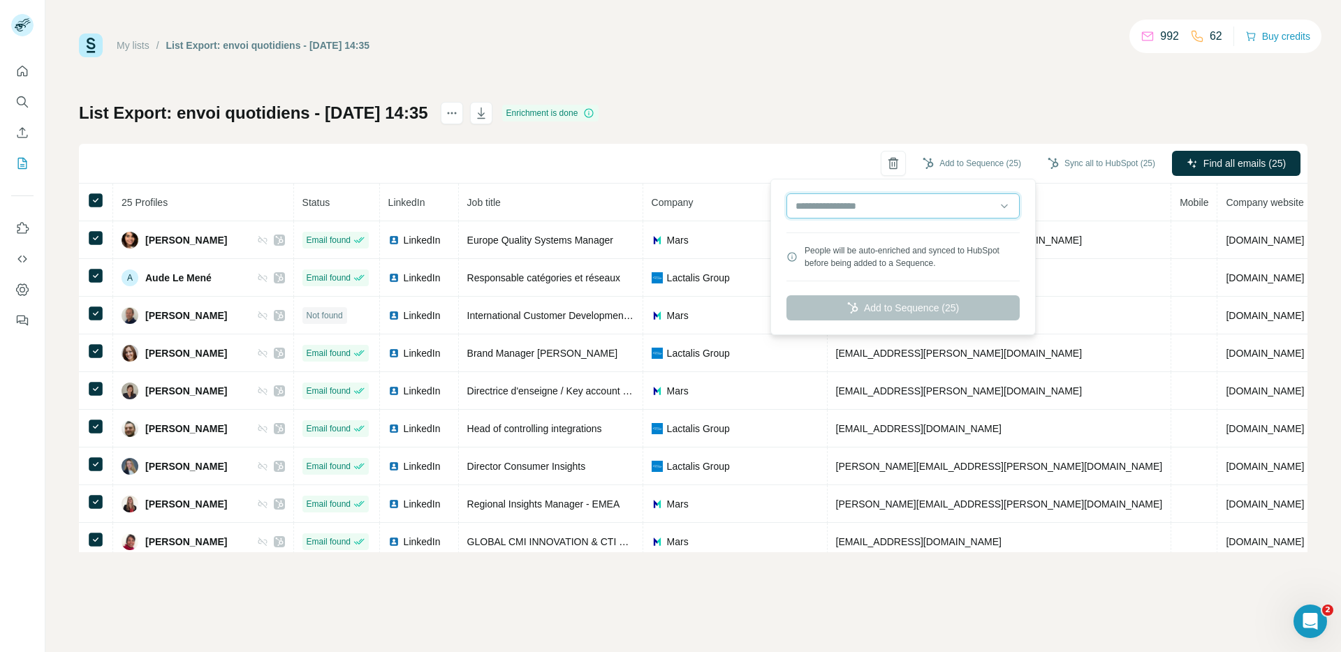
click at [902, 206] on input "text" at bounding box center [902, 205] width 233 height 25
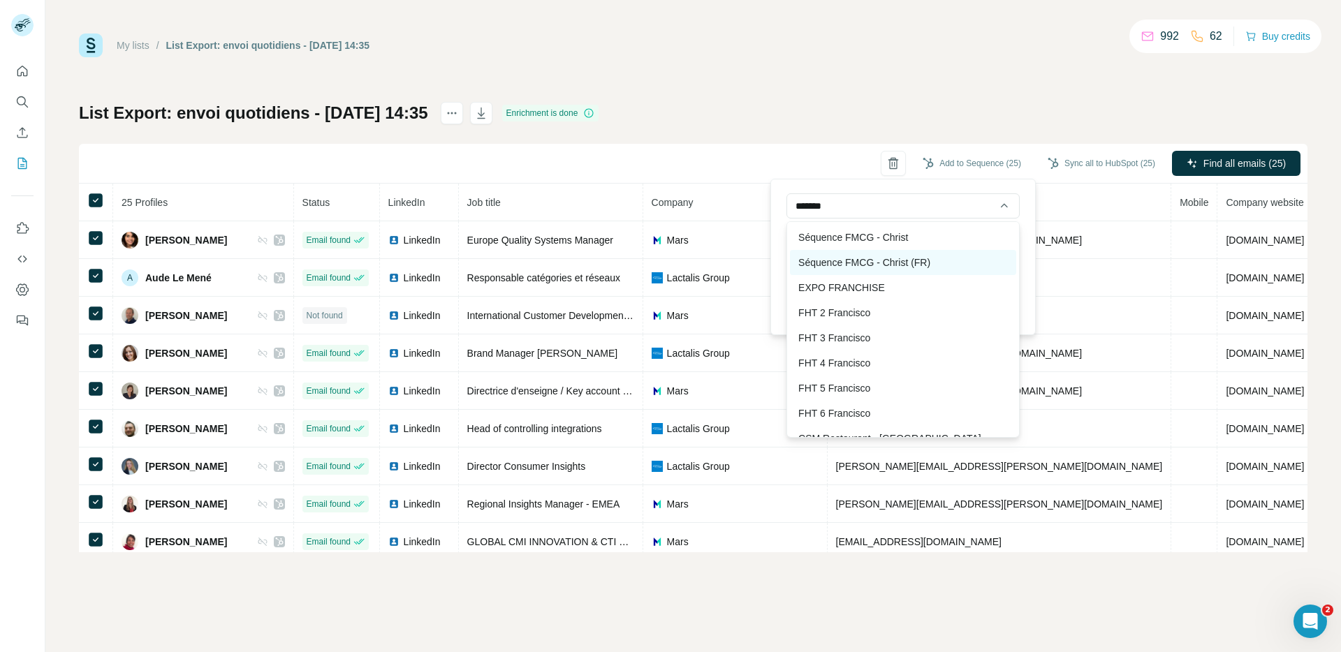
click at [927, 256] on div "Séquence FMCG - Christ (FR)" at bounding box center [903, 262] width 226 height 25
type input "**********"
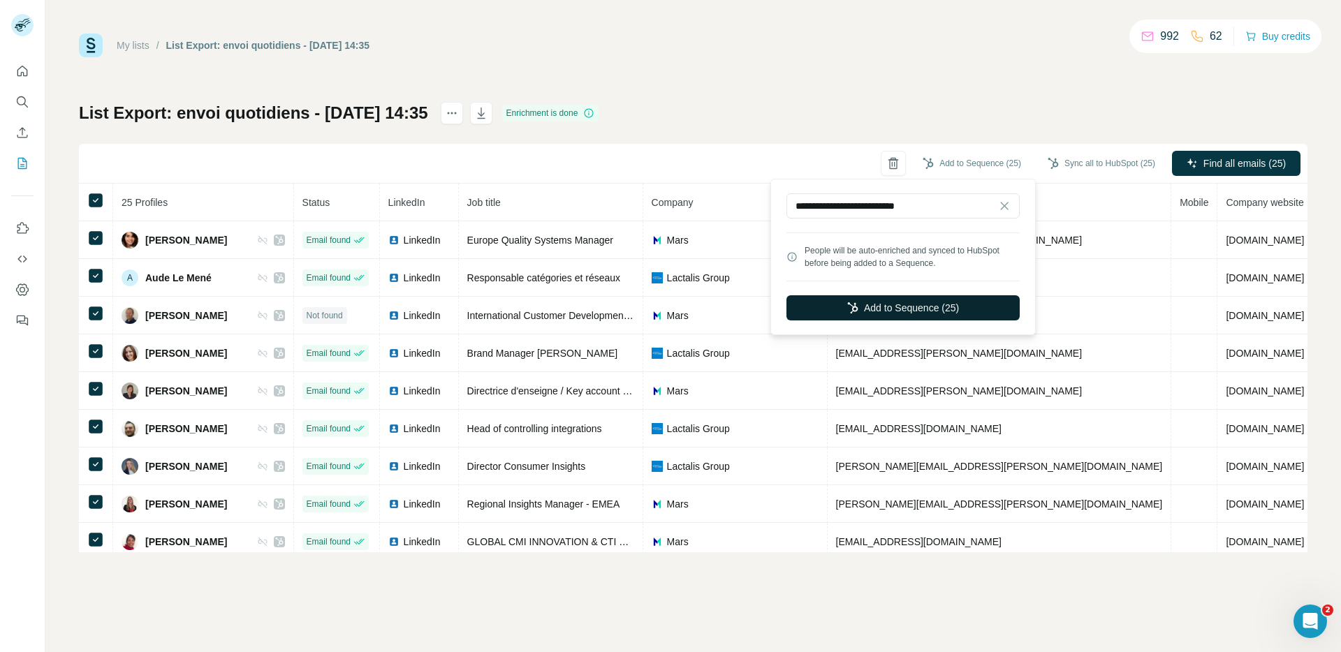
click at [879, 309] on button "Add to Sequence (25)" at bounding box center [902, 307] width 233 height 25
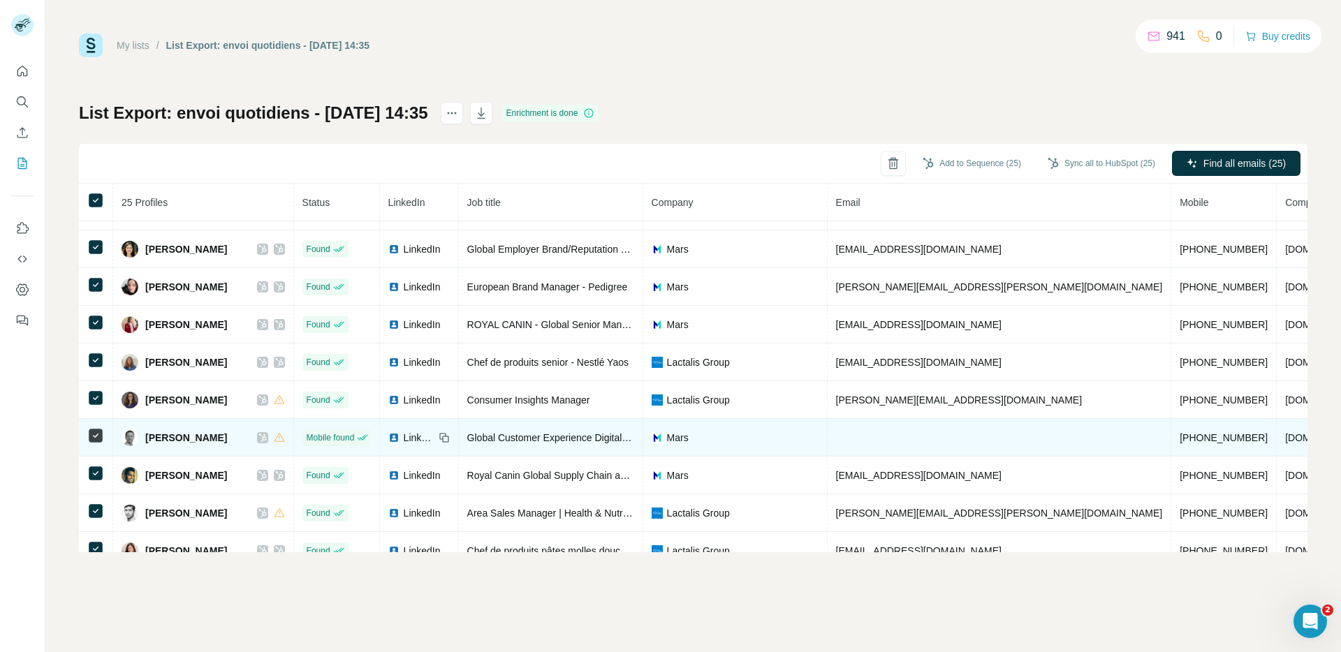
scroll to position [612, 0]
